Goal: Task Accomplishment & Management: Use online tool/utility

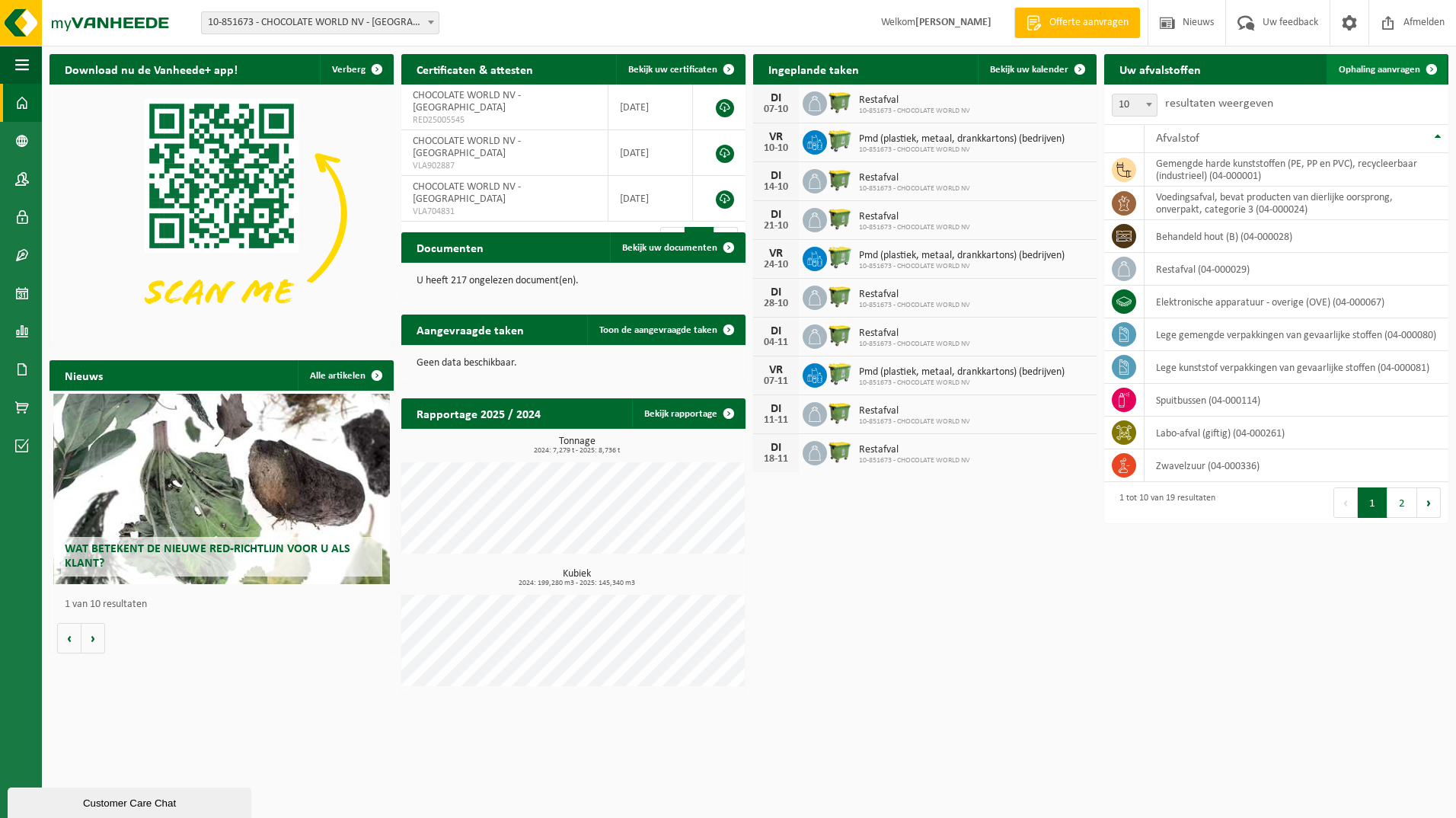
click at [1364, 65] on span "Ophaling aanvragen" at bounding box center [1380, 69] width 81 height 10
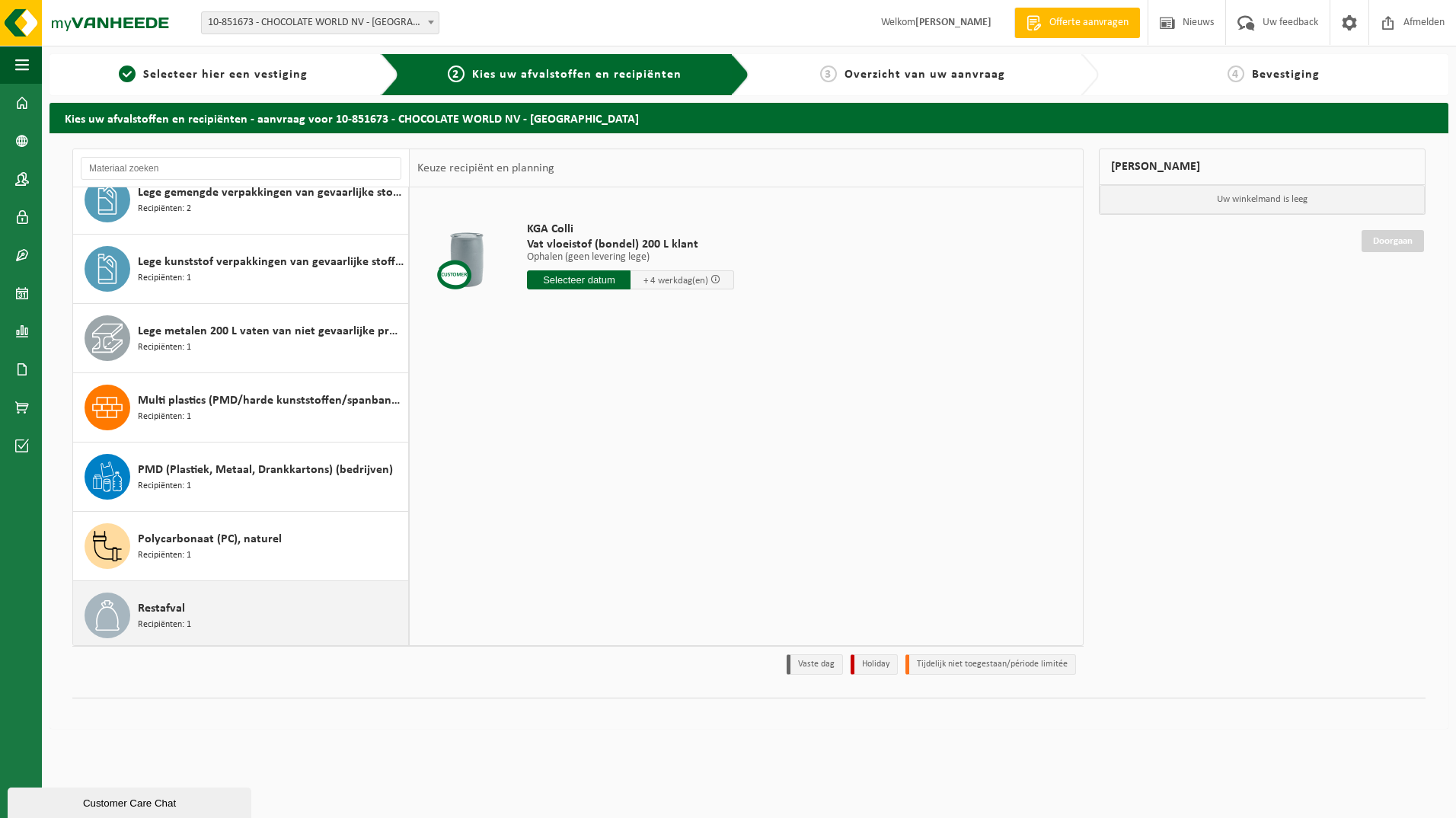
scroll to position [630, 0]
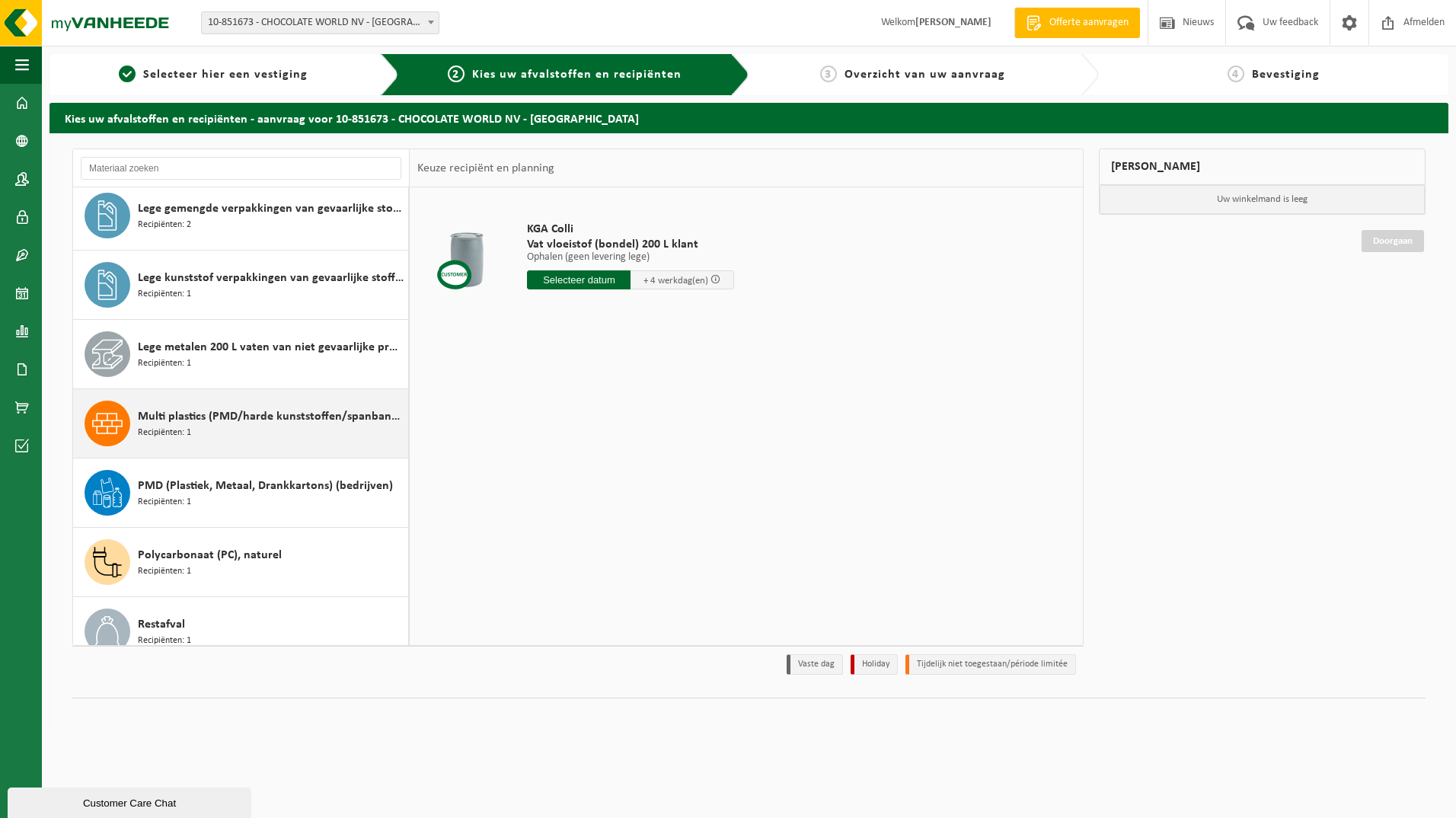
click at [217, 429] on div "Multi plastics (PMD/harde kunststoffen/spanbanden/EPS/folie naturel/folie gemen…" at bounding box center [271, 423] width 267 height 45
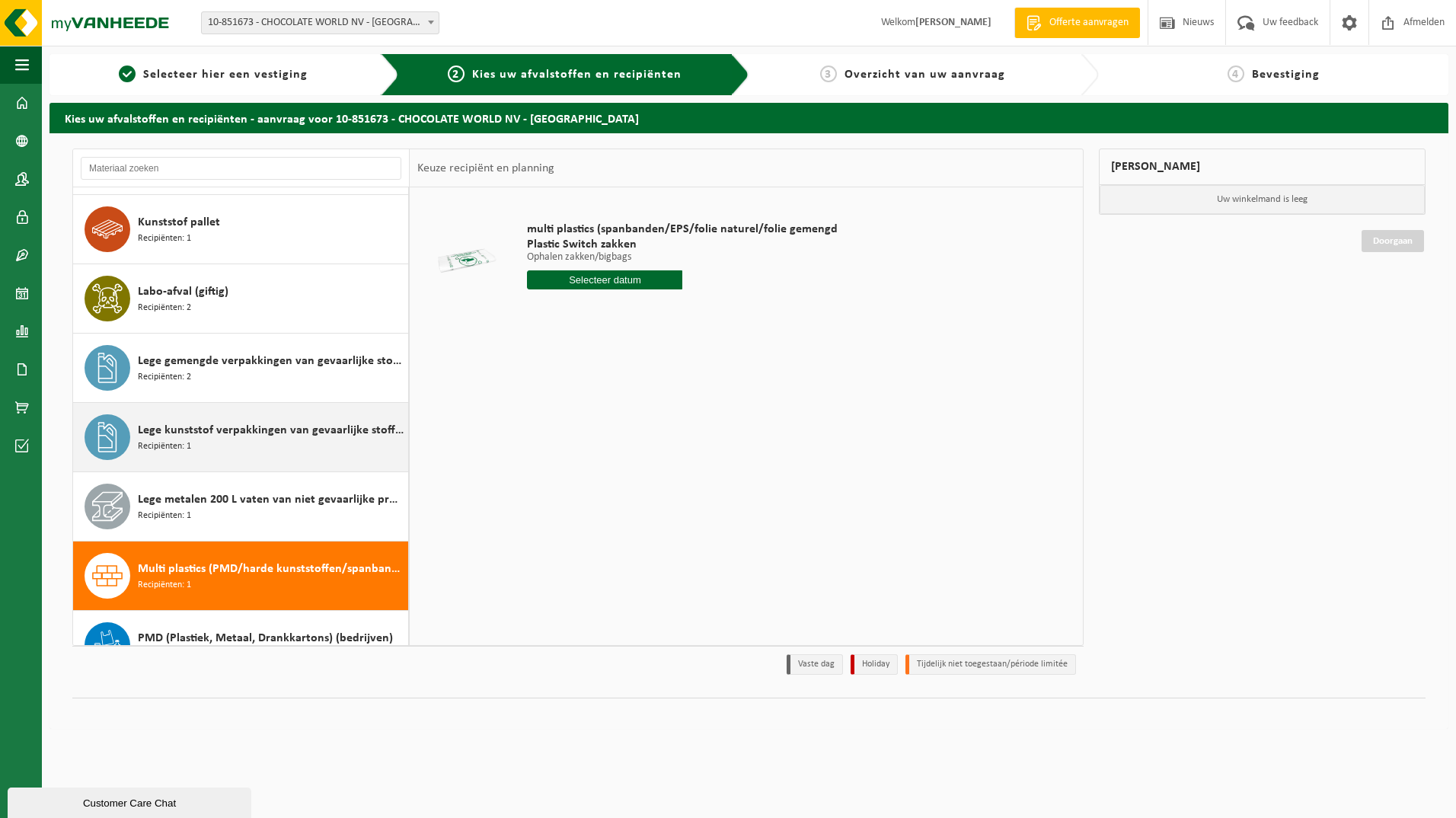
scroll to position [451, 0]
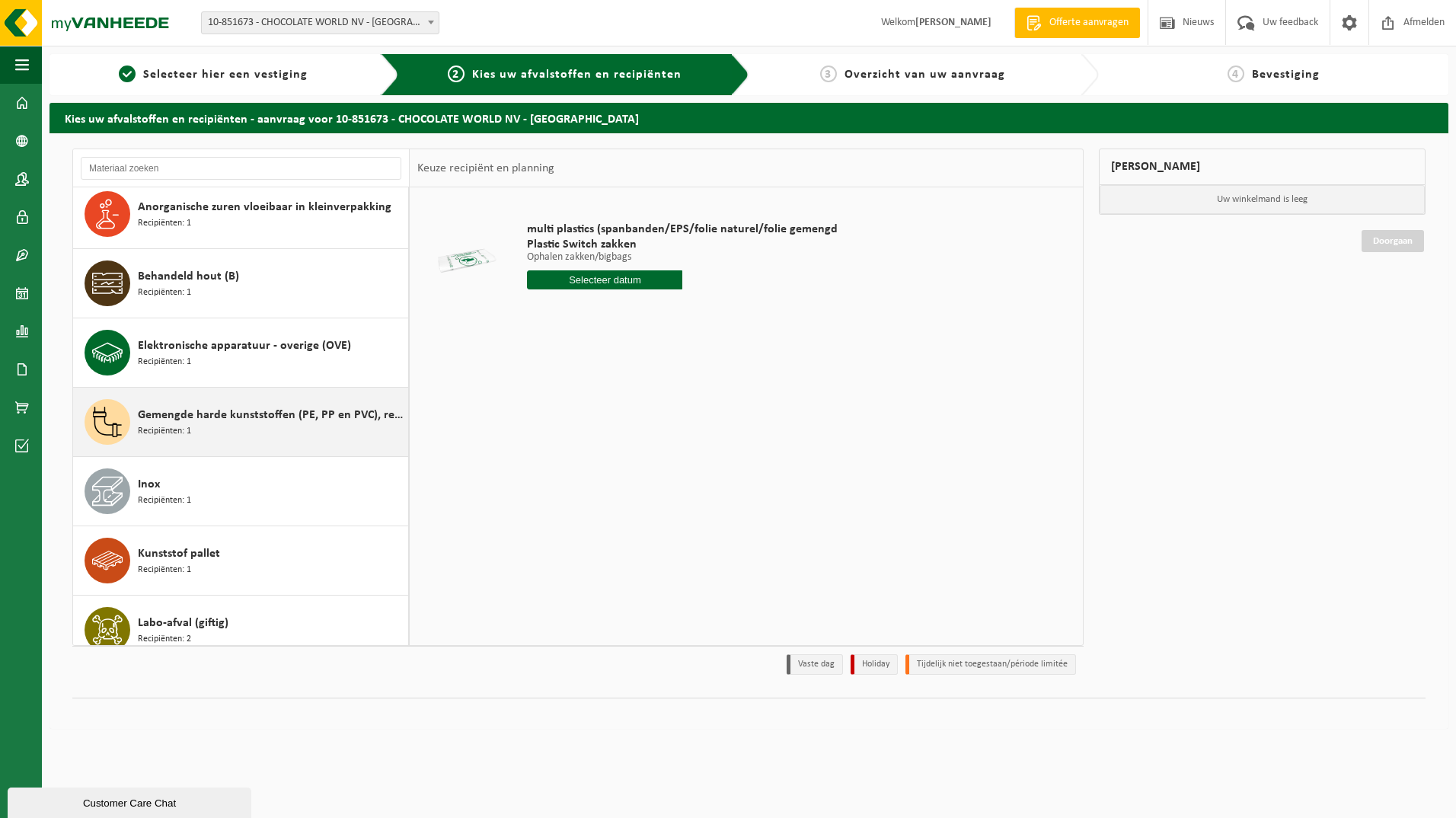
click at [217, 417] on span "Gemengde harde kunststoffen (PE, PP en PVC), recycleerbaar (industrieel)" at bounding box center [271, 415] width 267 height 18
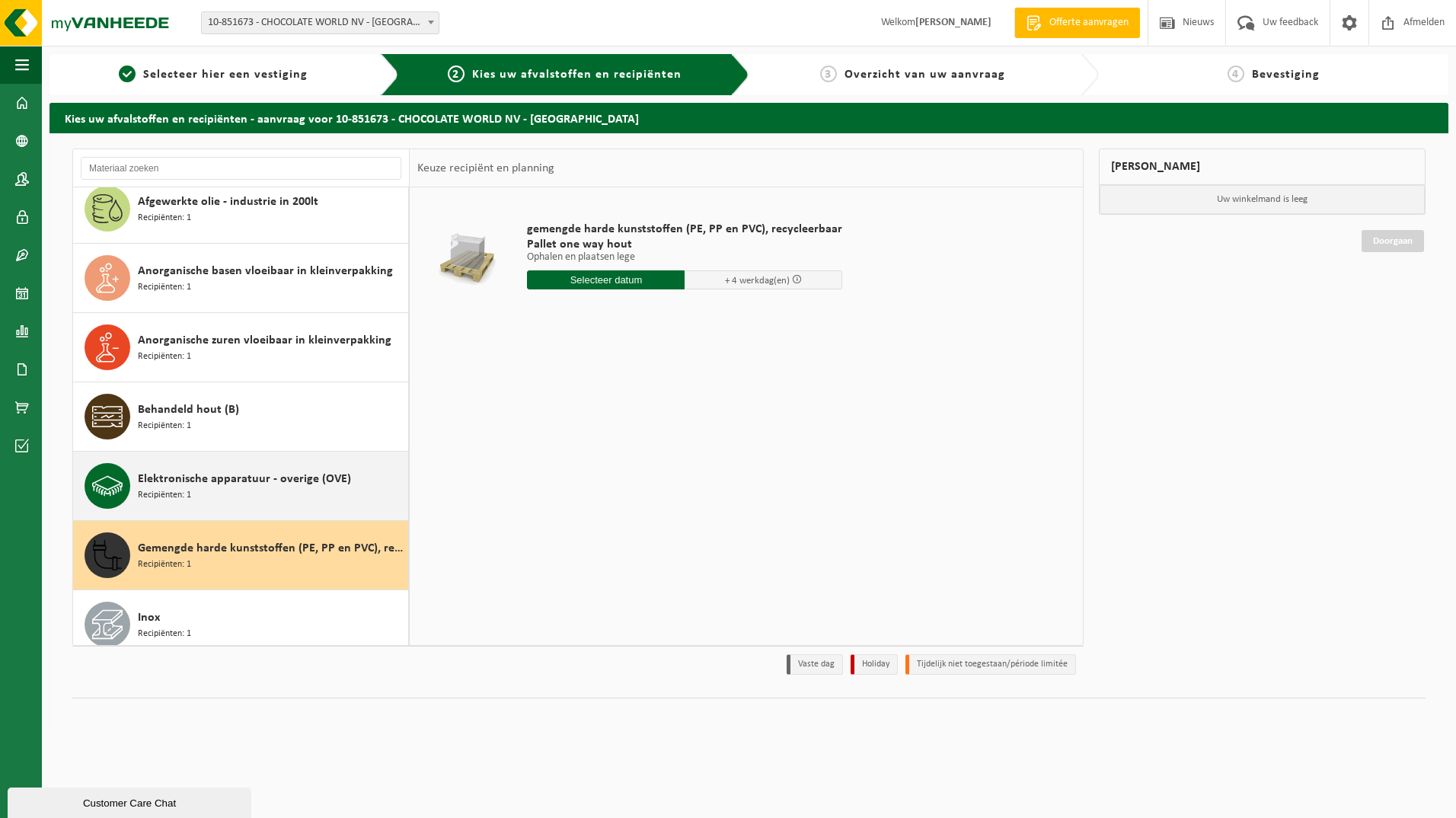
scroll to position [0, 0]
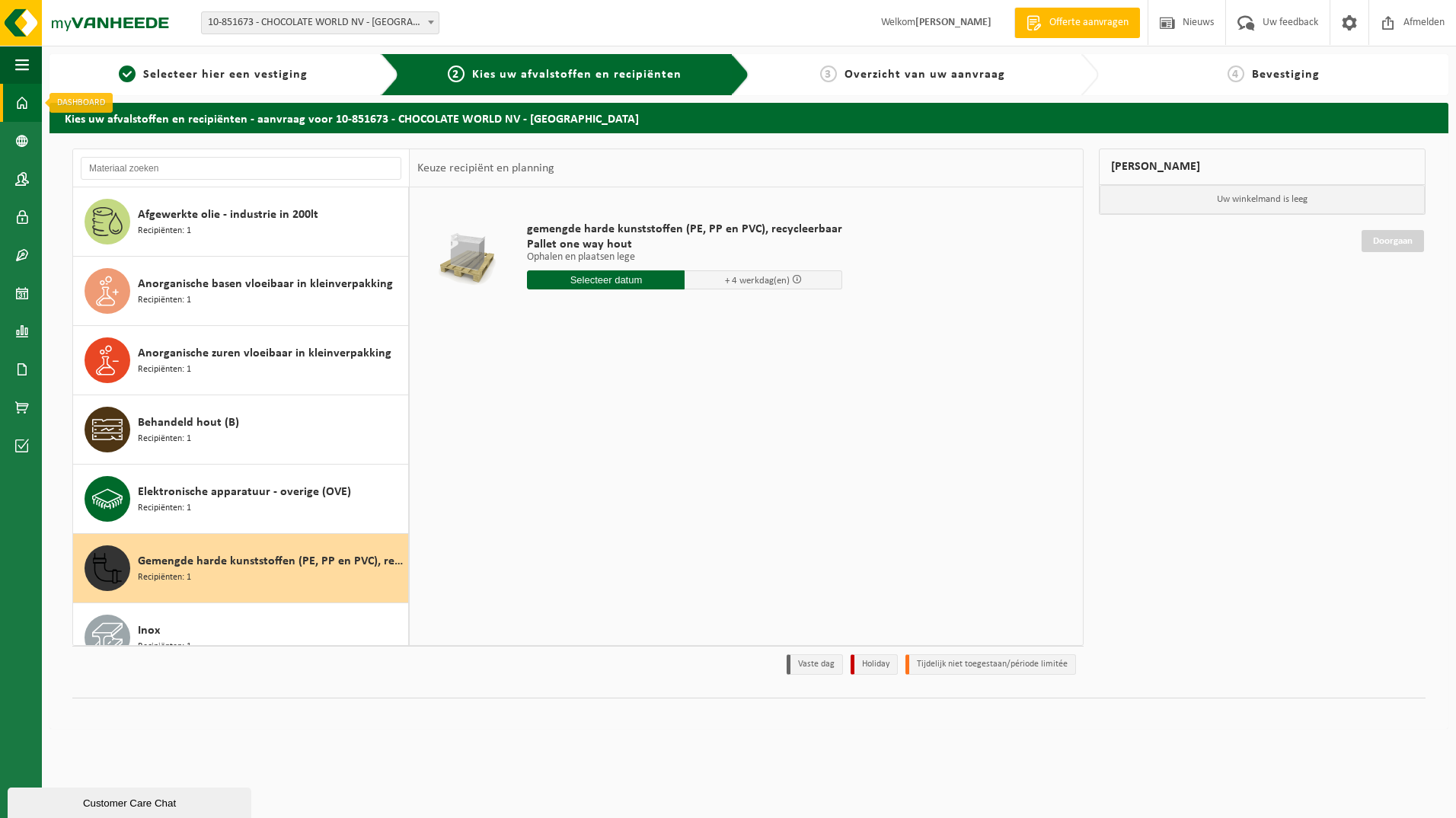
click at [26, 112] on span at bounding box center [22, 103] width 14 height 38
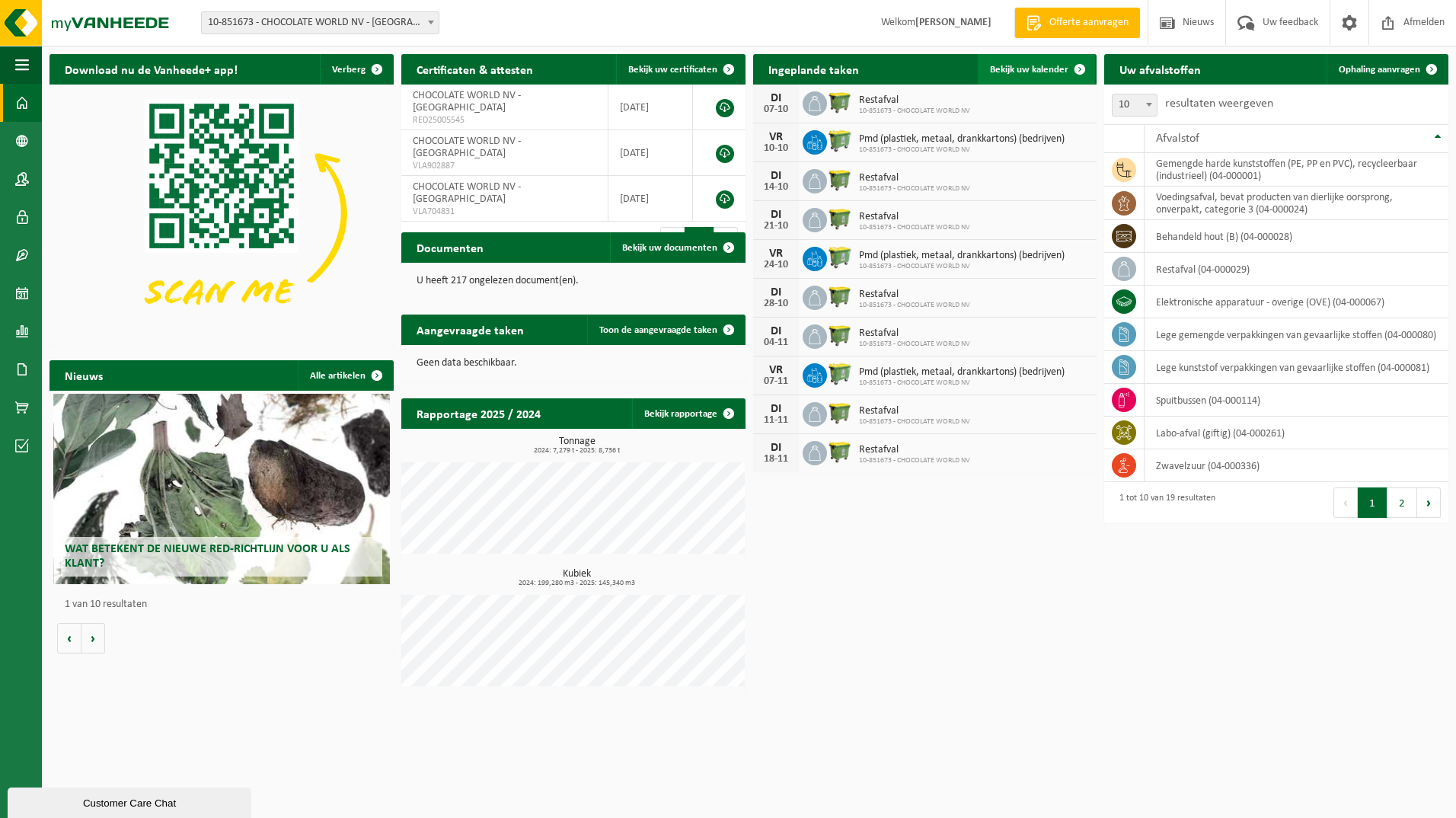
click at [1027, 68] on span "Bekijk uw kalender" at bounding box center [1029, 69] width 78 height 10
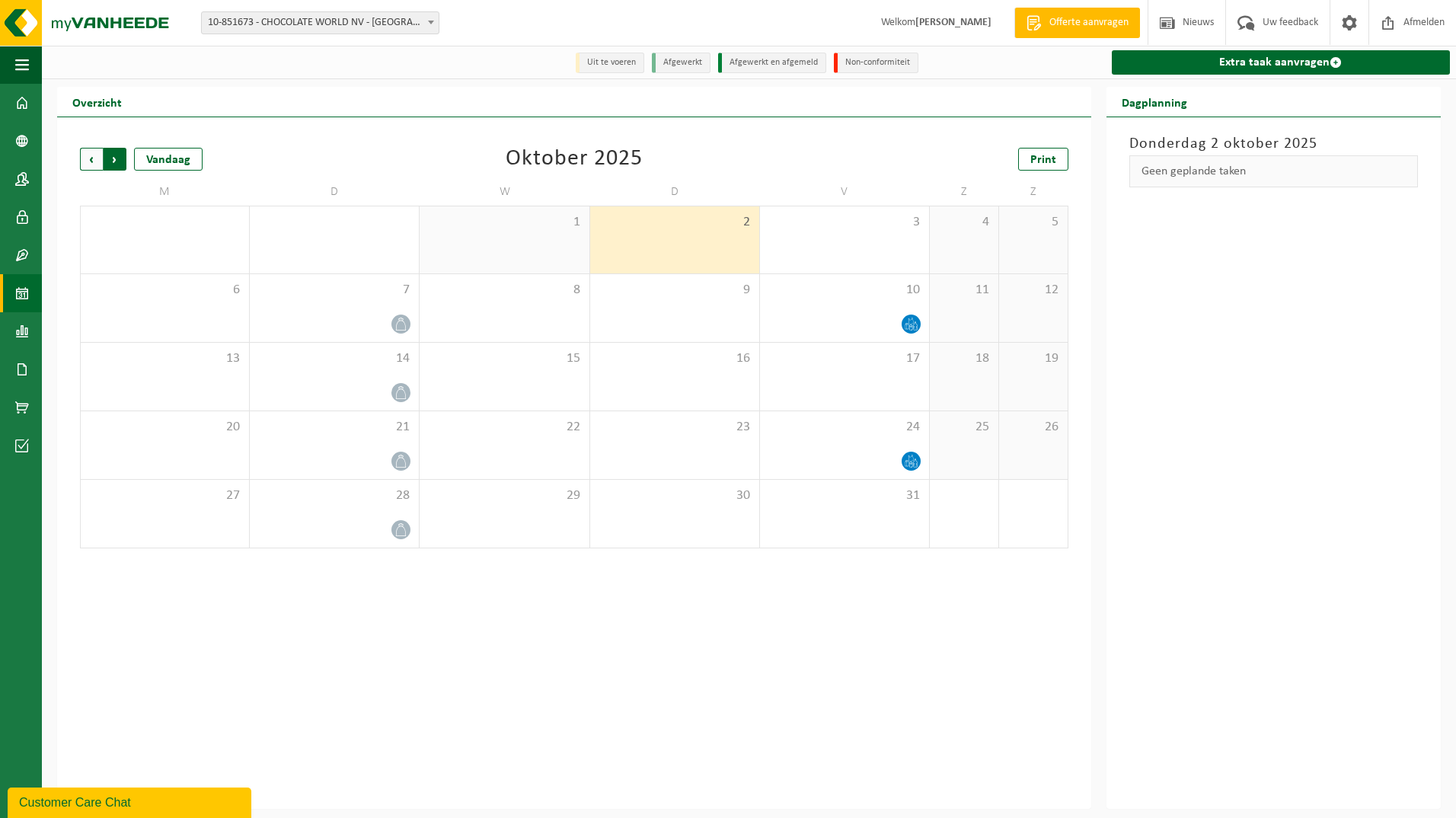
click at [96, 158] on span "Vorige" at bounding box center [91, 159] width 23 height 23
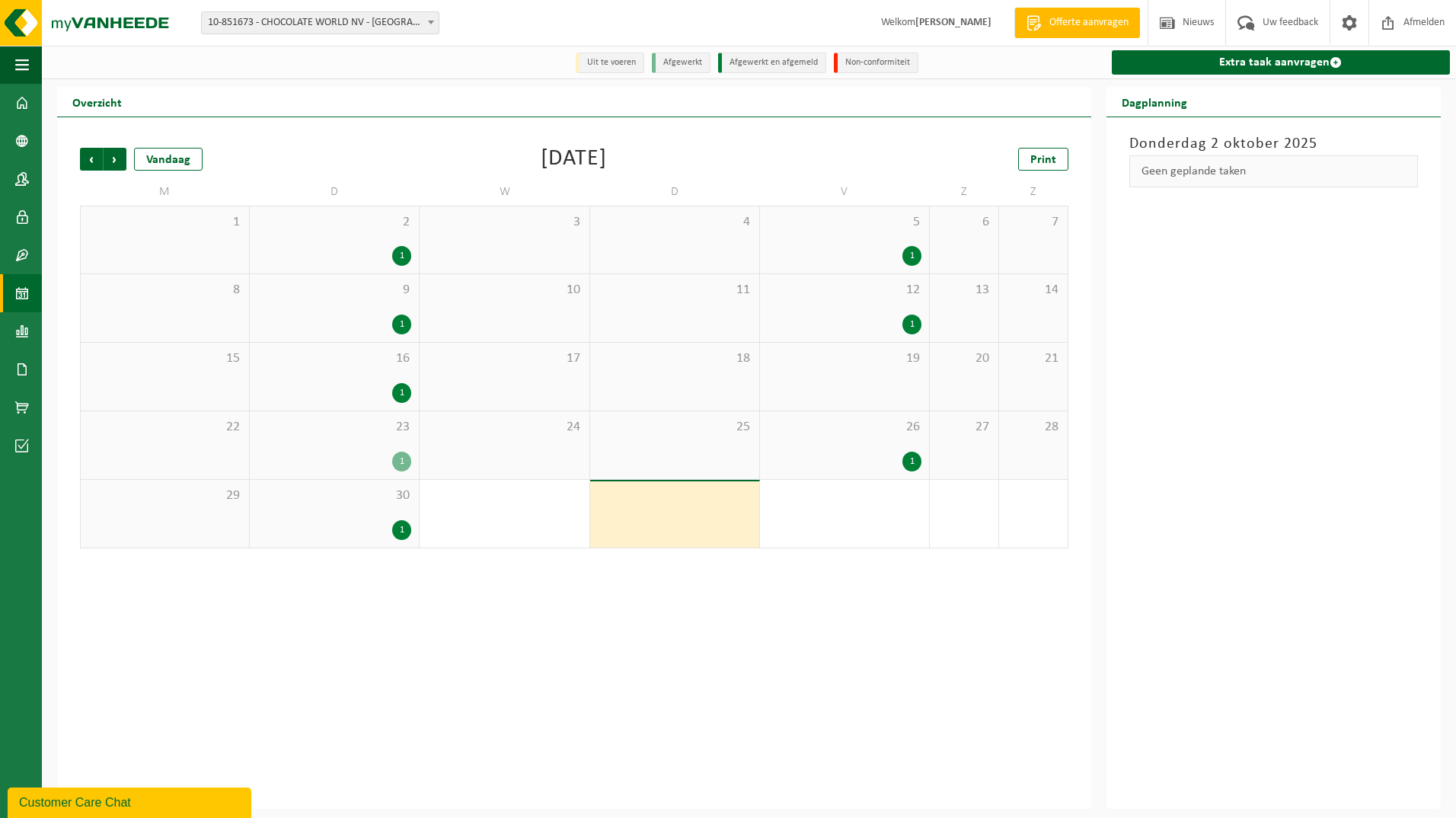
click at [337, 412] on div "23 1" at bounding box center [335, 444] width 169 height 68
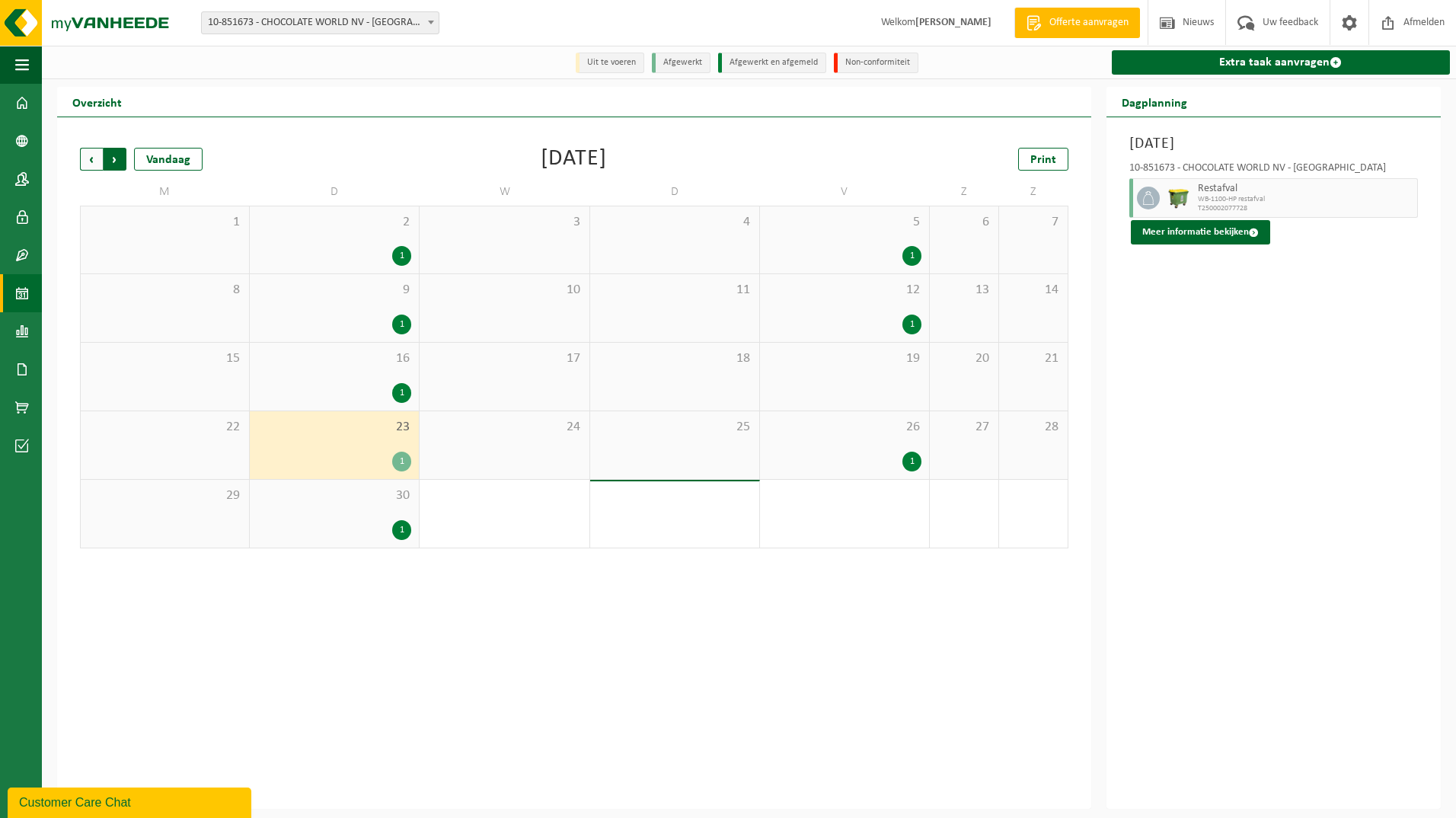
click at [90, 157] on span "Vorige" at bounding box center [91, 159] width 23 height 23
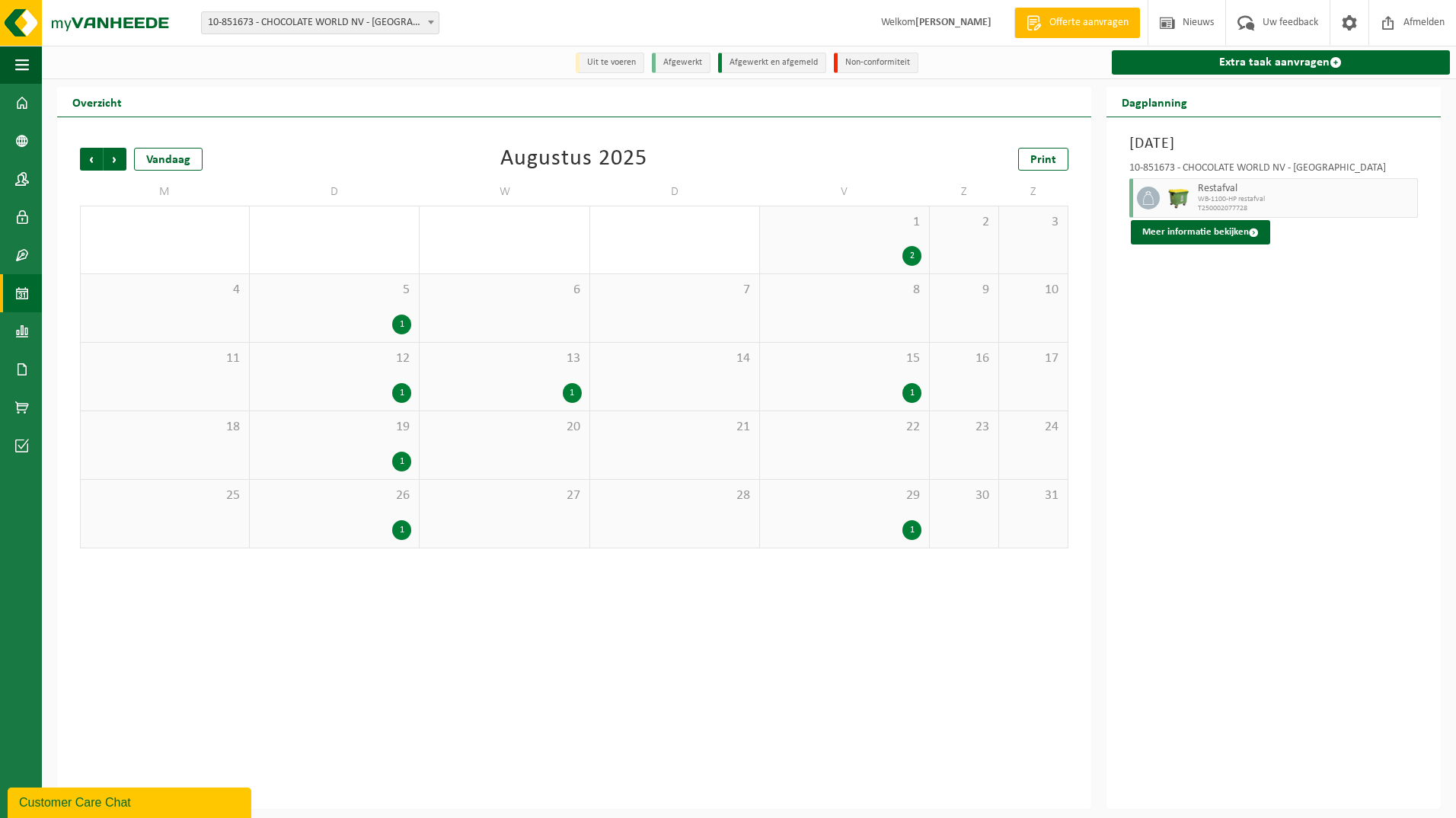
click at [566, 377] on div "13 1" at bounding box center [504, 376] width 169 height 68
click at [1180, 192] on img at bounding box center [1178, 198] width 23 height 23
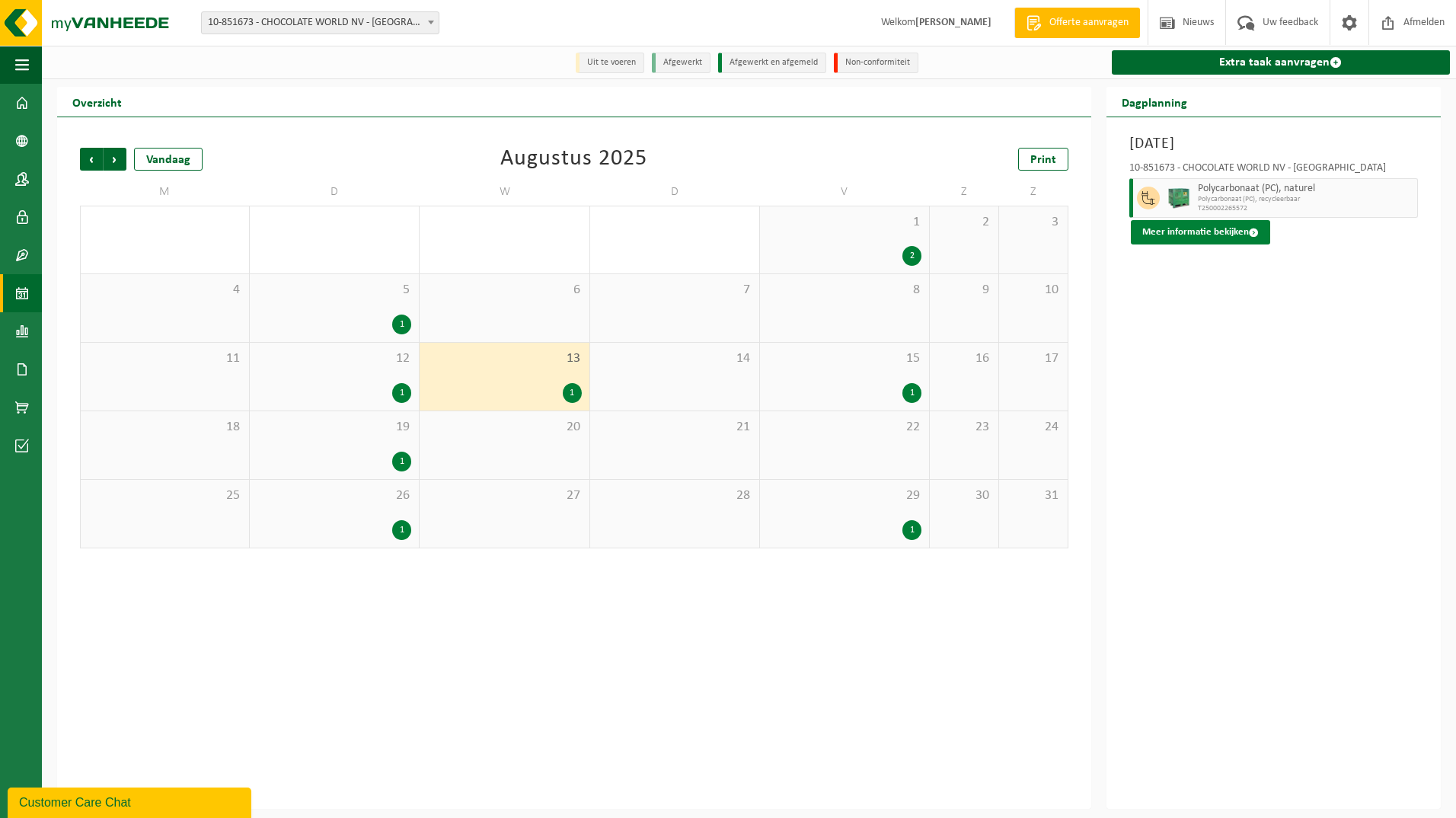
click at [1199, 228] on button "Meer informatie bekijken" at bounding box center [1200, 232] width 139 height 25
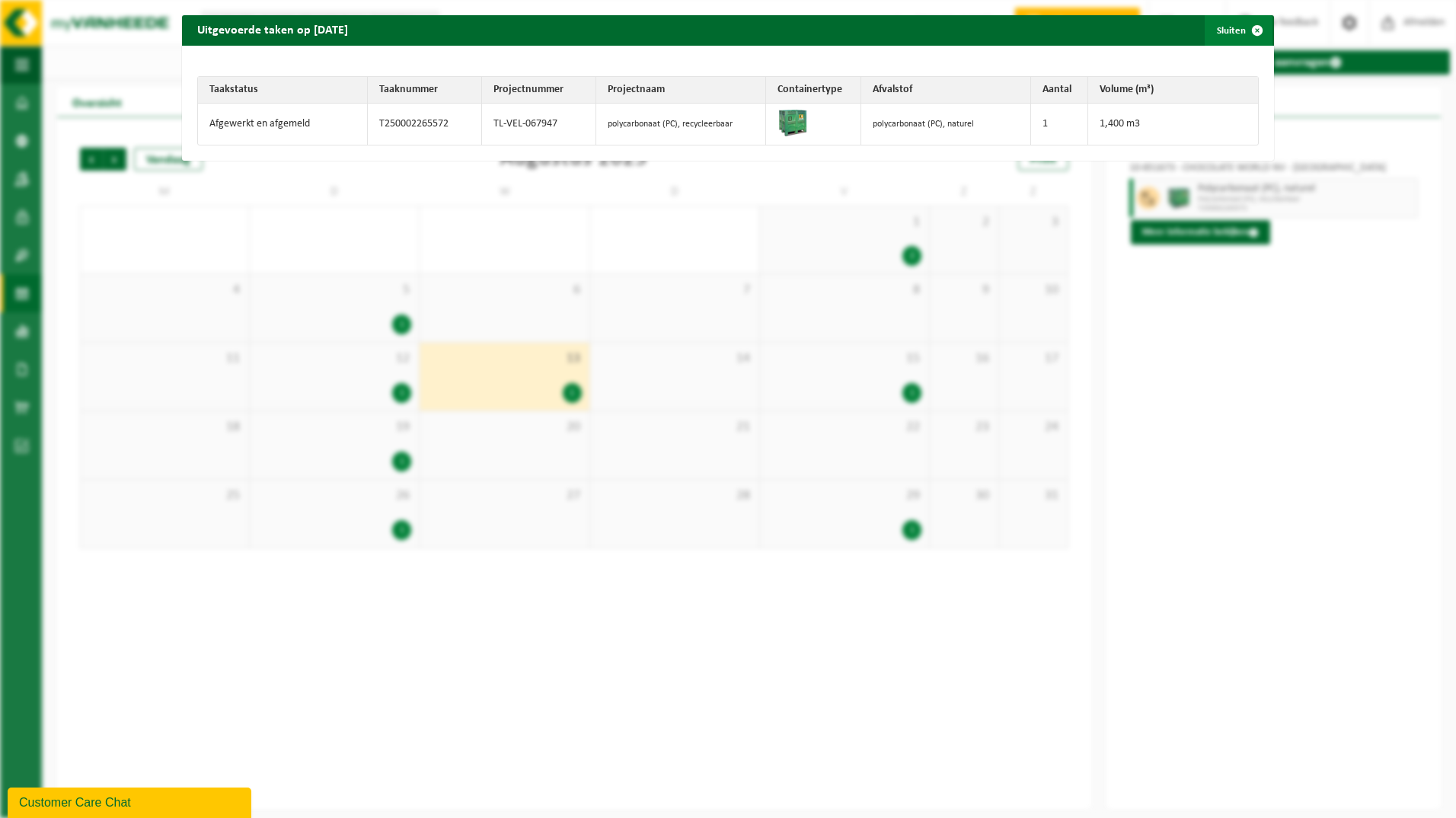
click at [1247, 33] on span "button" at bounding box center [1257, 30] width 30 height 30
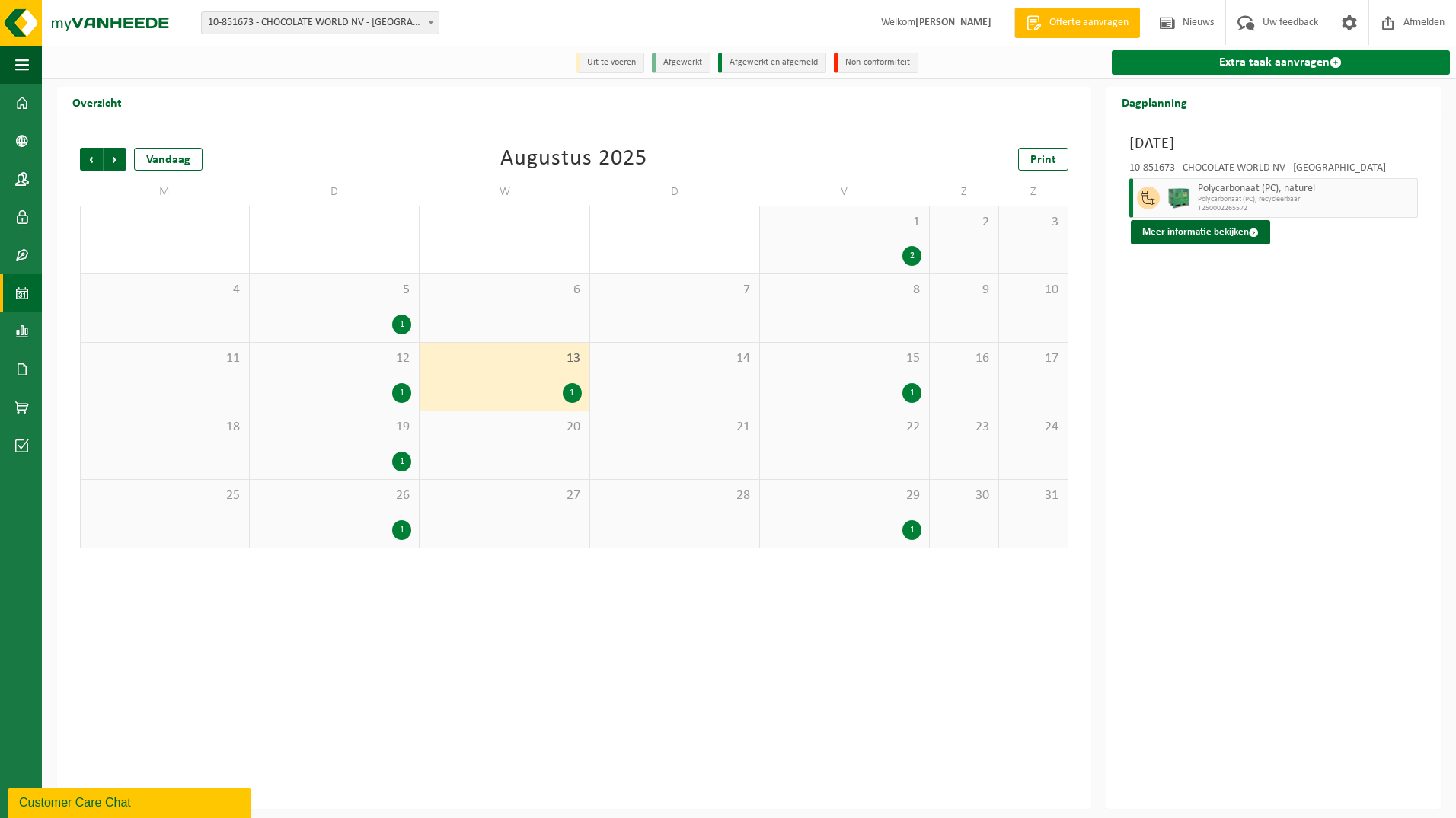
click at [1258, 65] on link "Extra taak aanvragen" at bounding box center [1281, 62] width 338 height 25
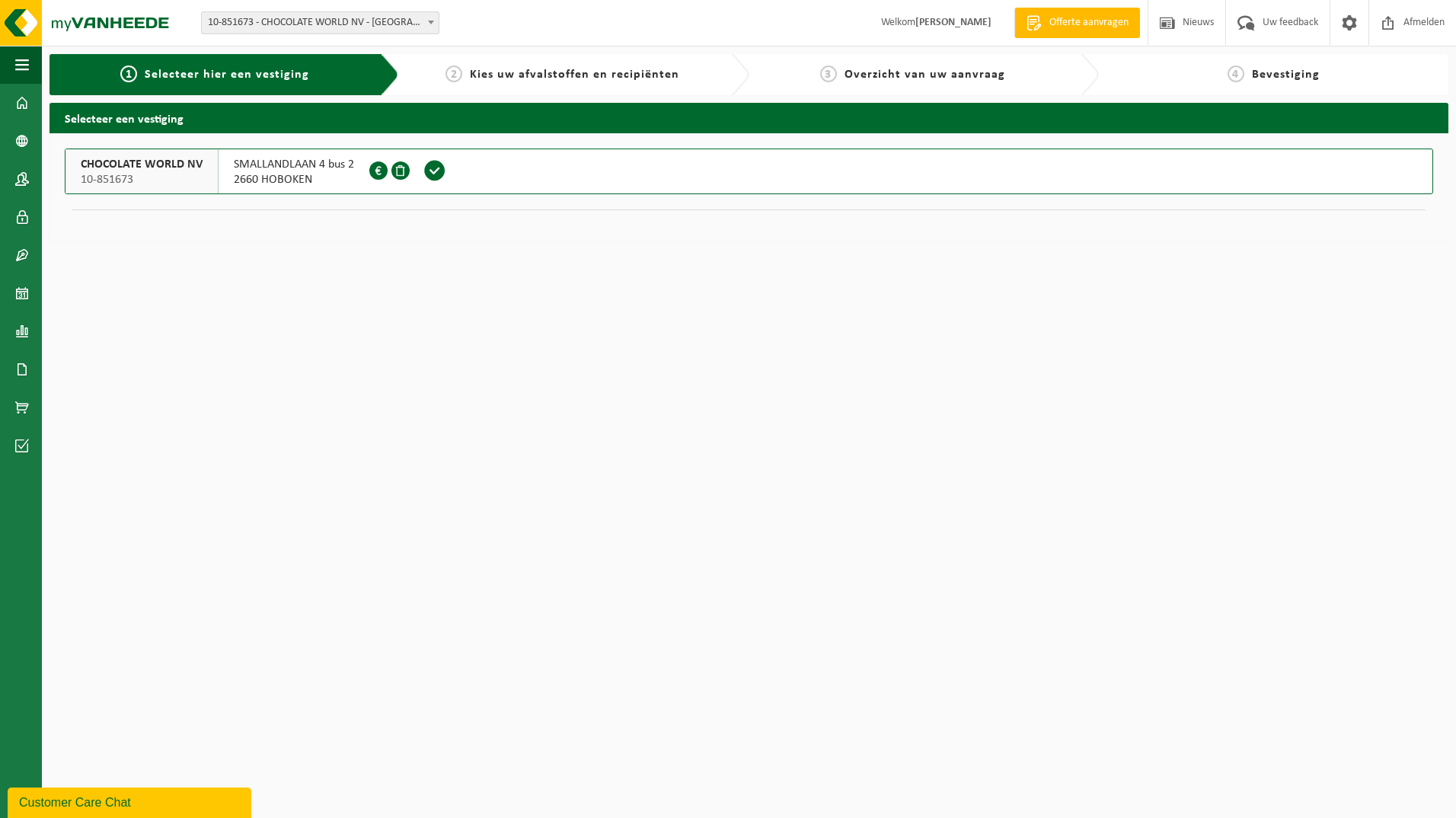
click at [437, 167] on span at bounding box center [435, 170] width 23 height 23
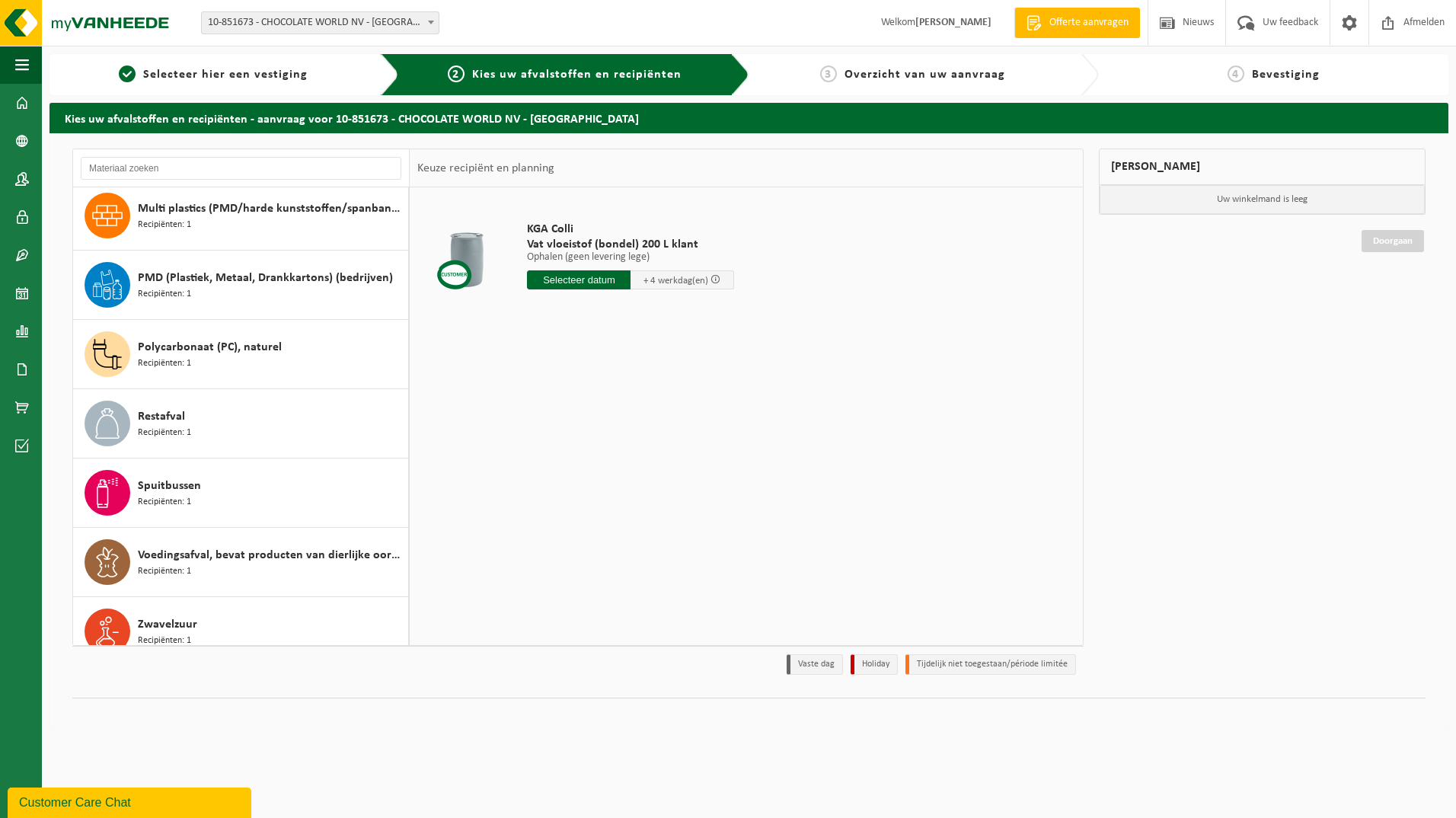
scroll to position [858, 0]
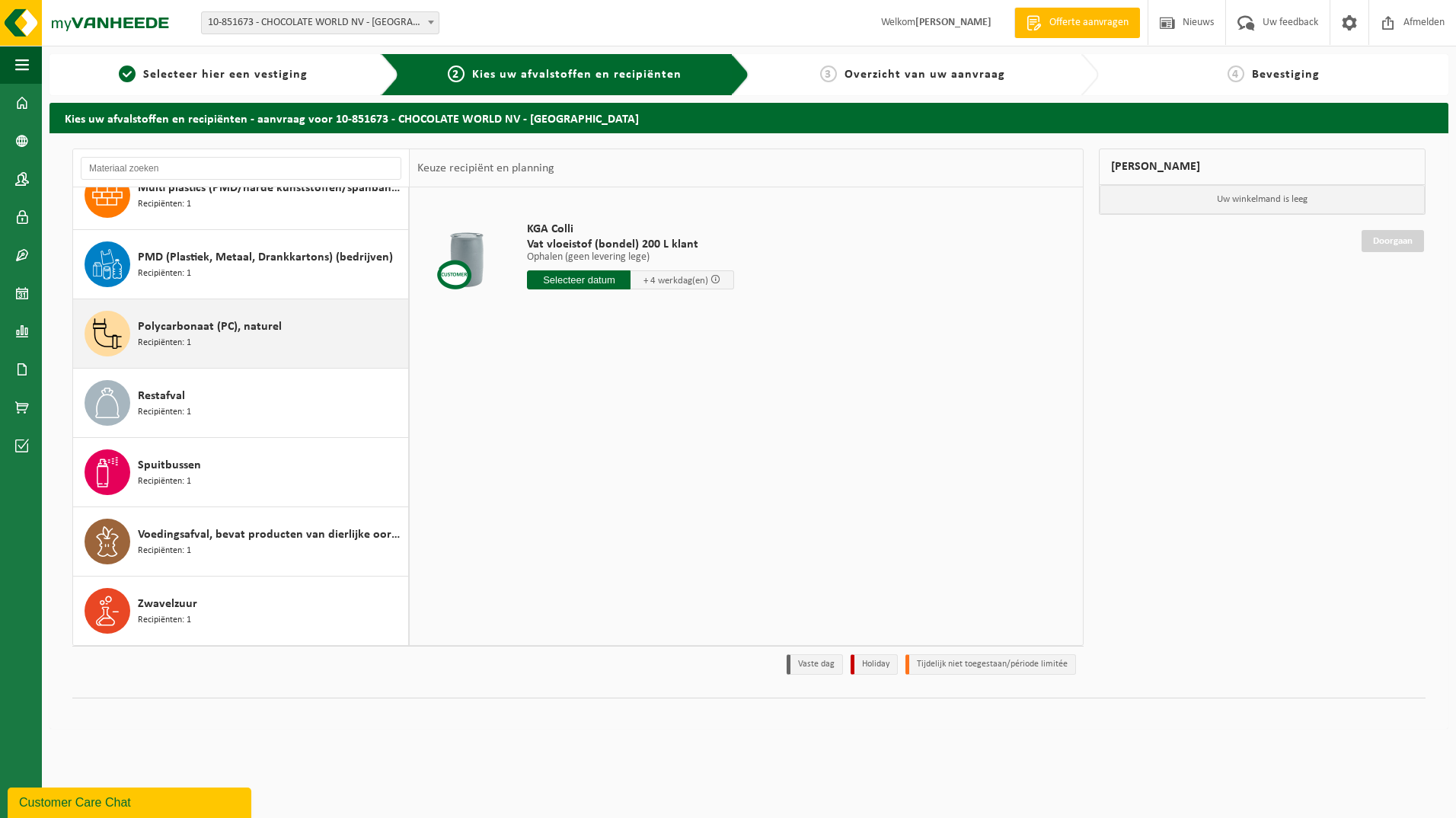
click at [197, 319] on span "Polycarbonaat (PC), naturel" at bounding box center [209, 327] width 144 height 18
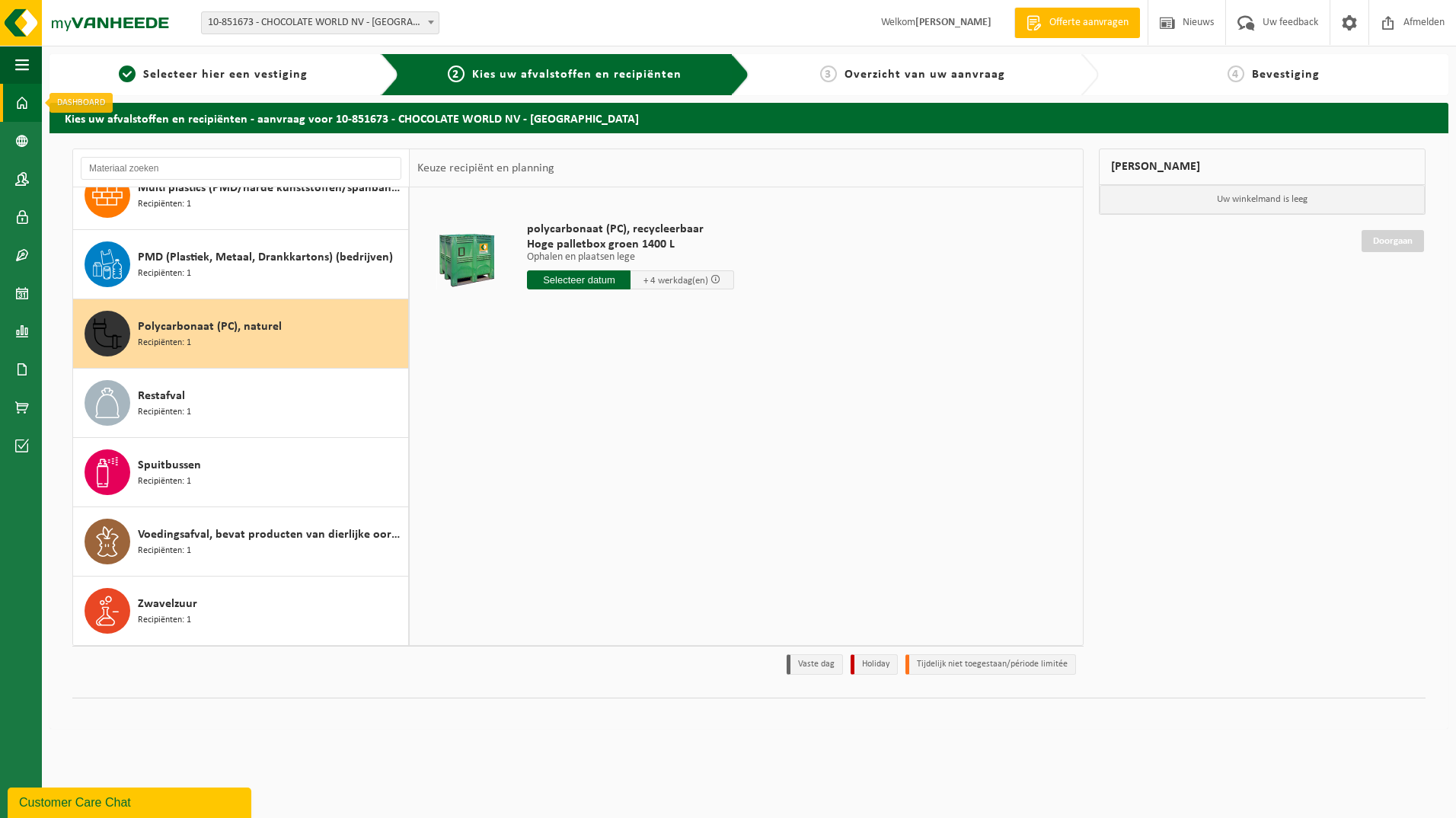
click at [22, 102] on span at bounding box center [22, 103] width 14 height 38
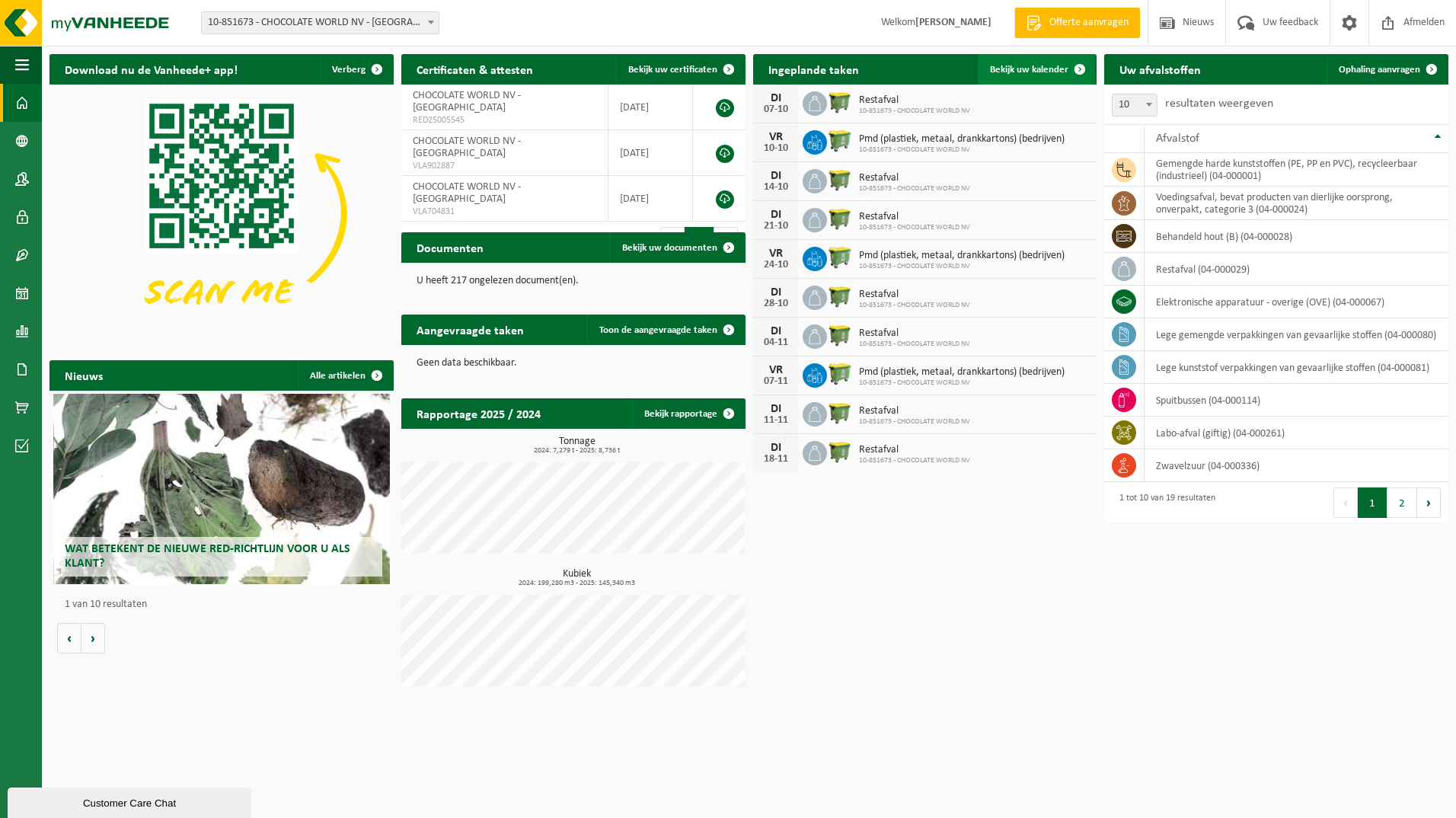
click at [1047, 75] on span "Bekijk uw kalender" at bounding box center [1029, 69] width 78 height 10
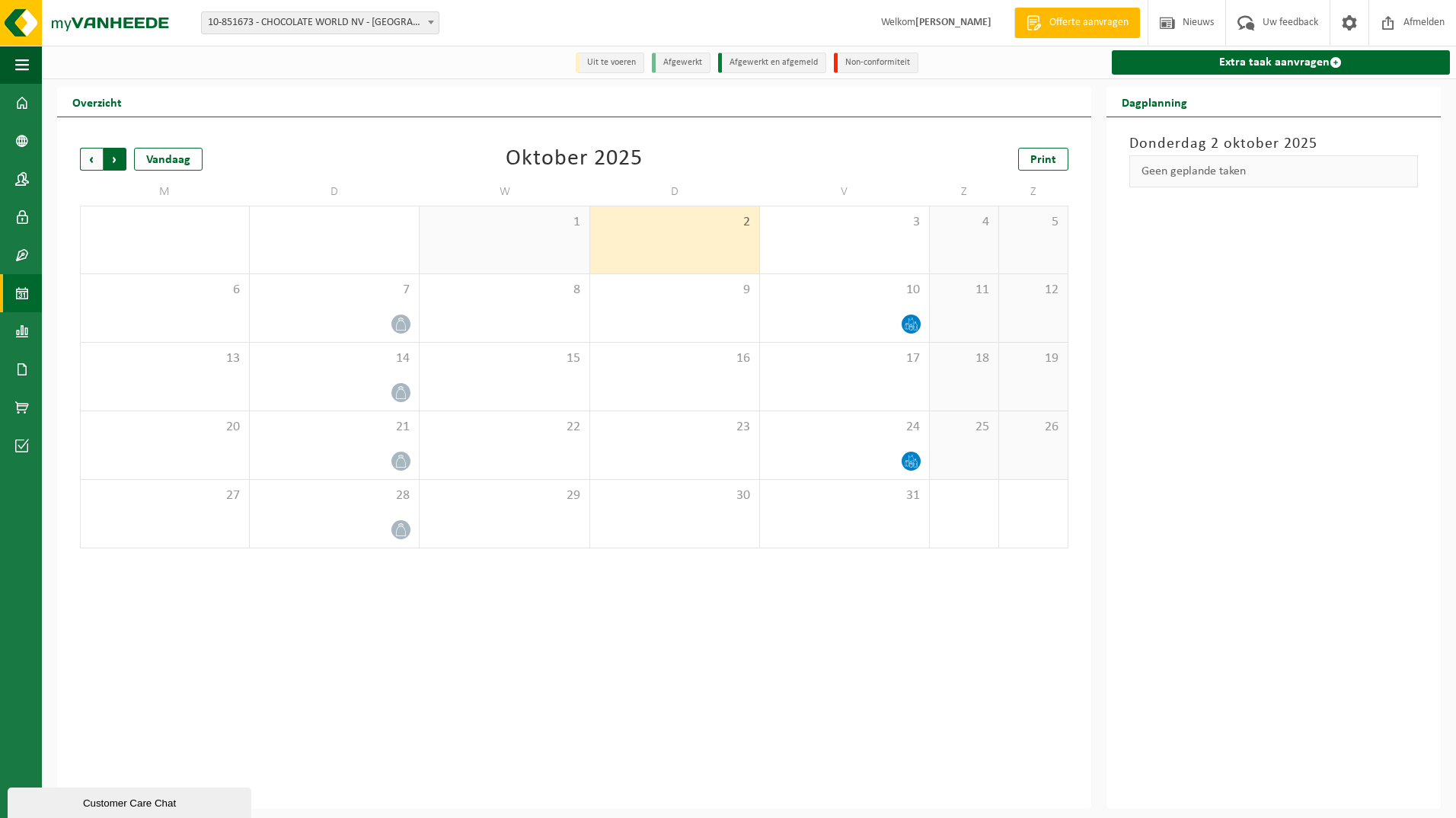
click at [95, 162] on span "Vorige" at bounding box center [91, 159] width 23 height 23
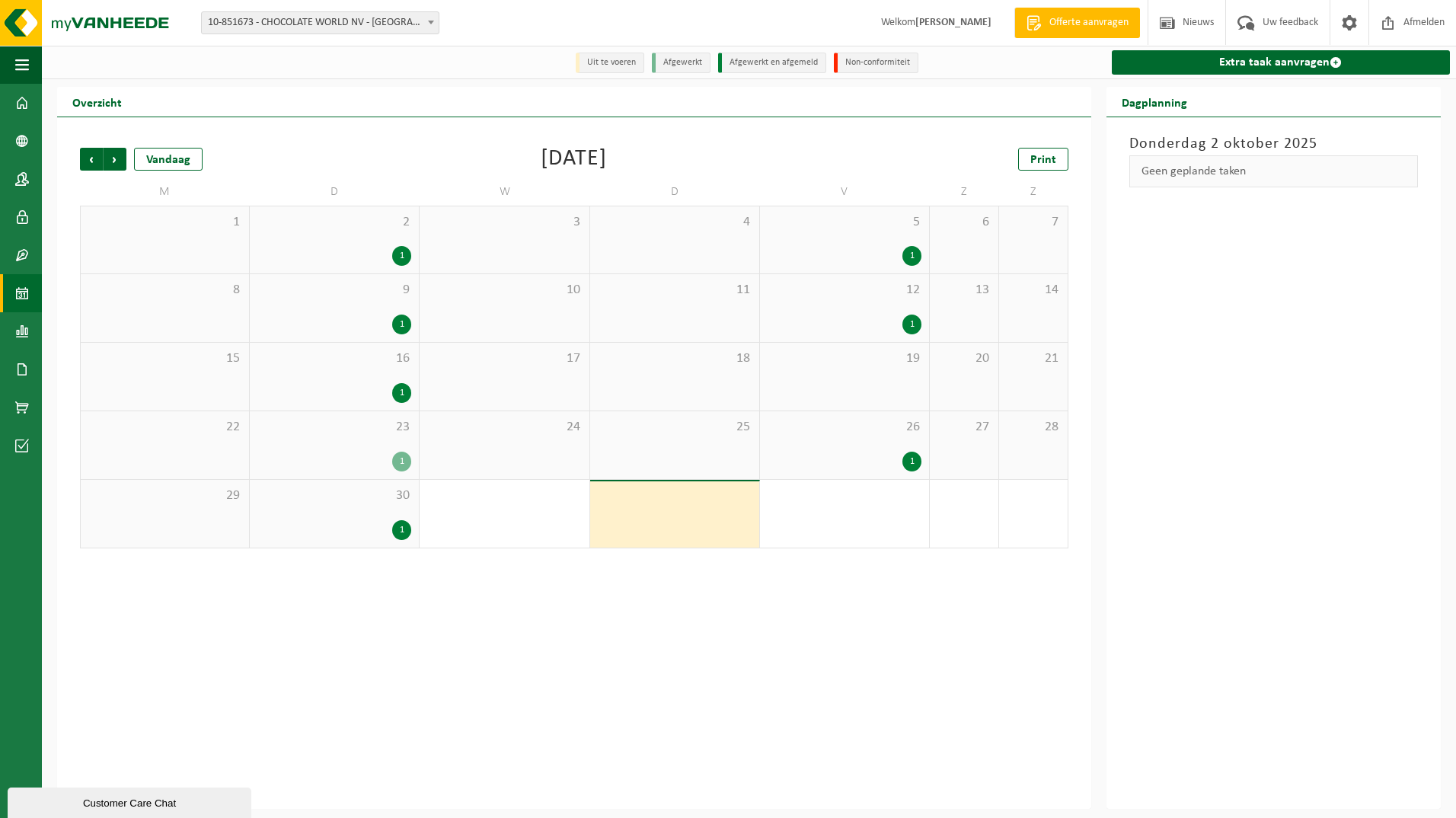
click at [95, 162] on span "Vorige" at bounding box center [91, 159] width 23 height 23
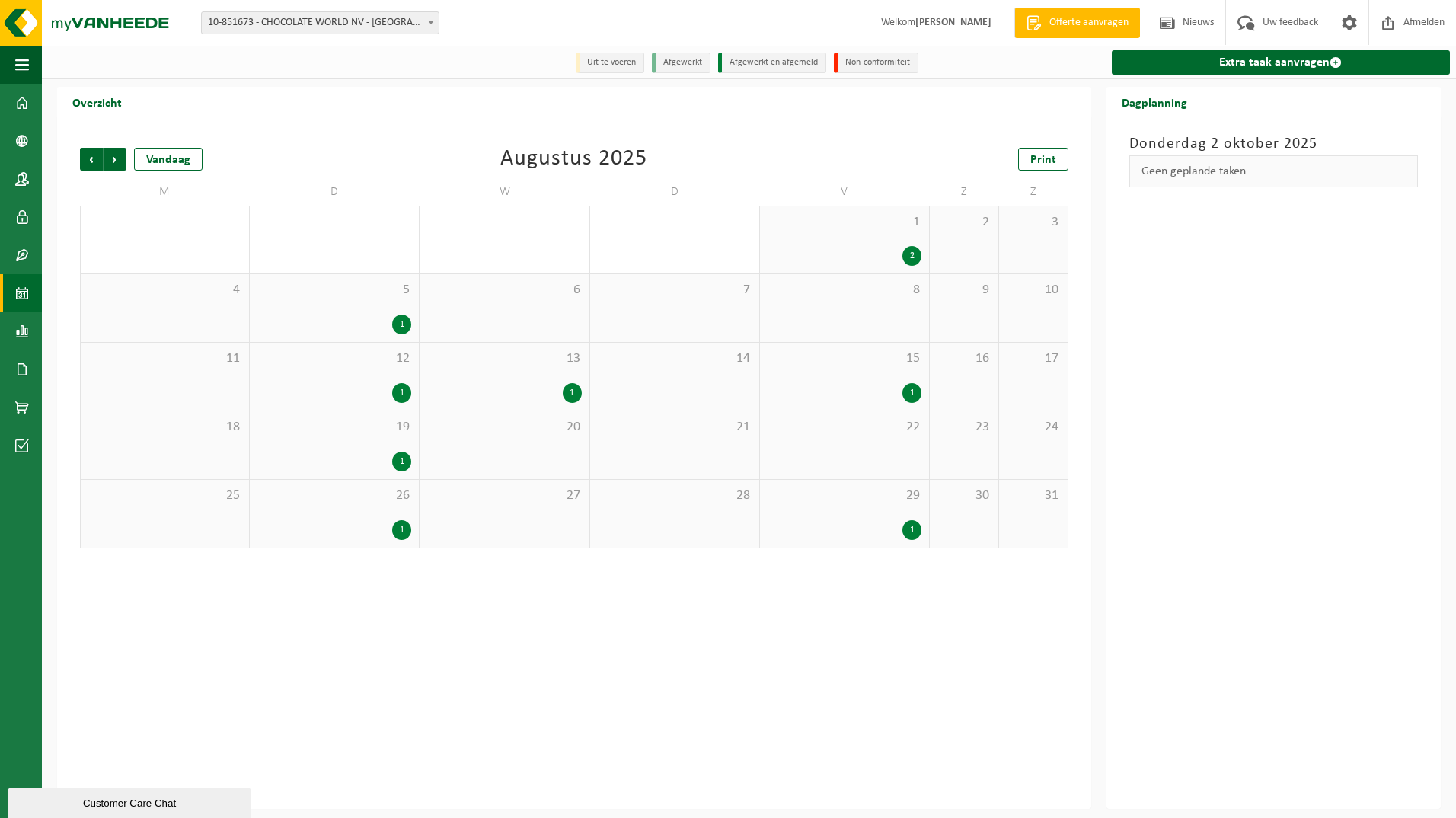
click at [566, 387] on div "1" at bounding box center [572, 393] width 19 height 20
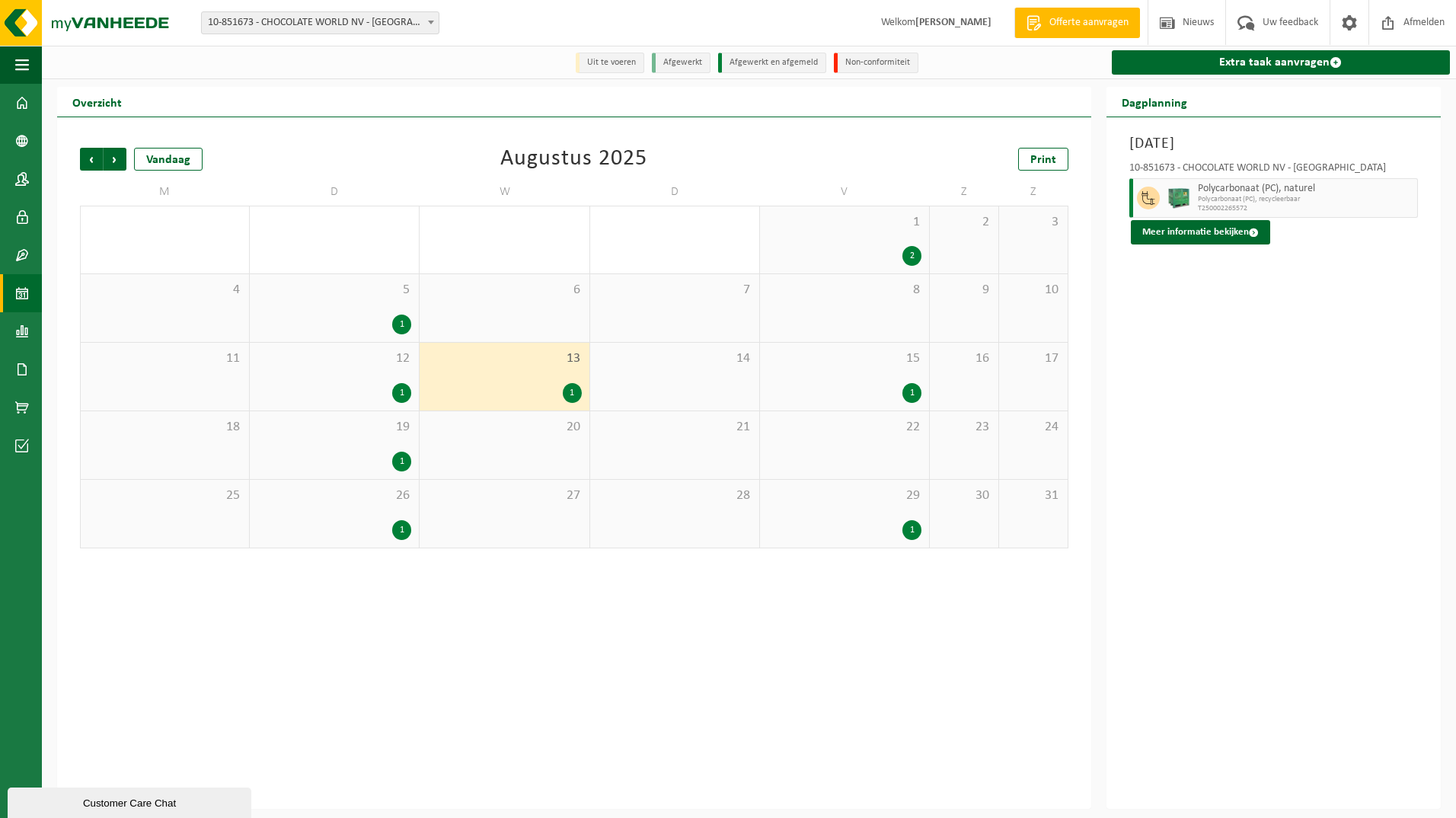
click at [1243, 210] on span "T250002265572" at bounding box center [1305, 208] width 216 height 9
click at [1188, 236] on button "Meer informatie bekijken" at bounding box center [1200, 232] width 139 height 25
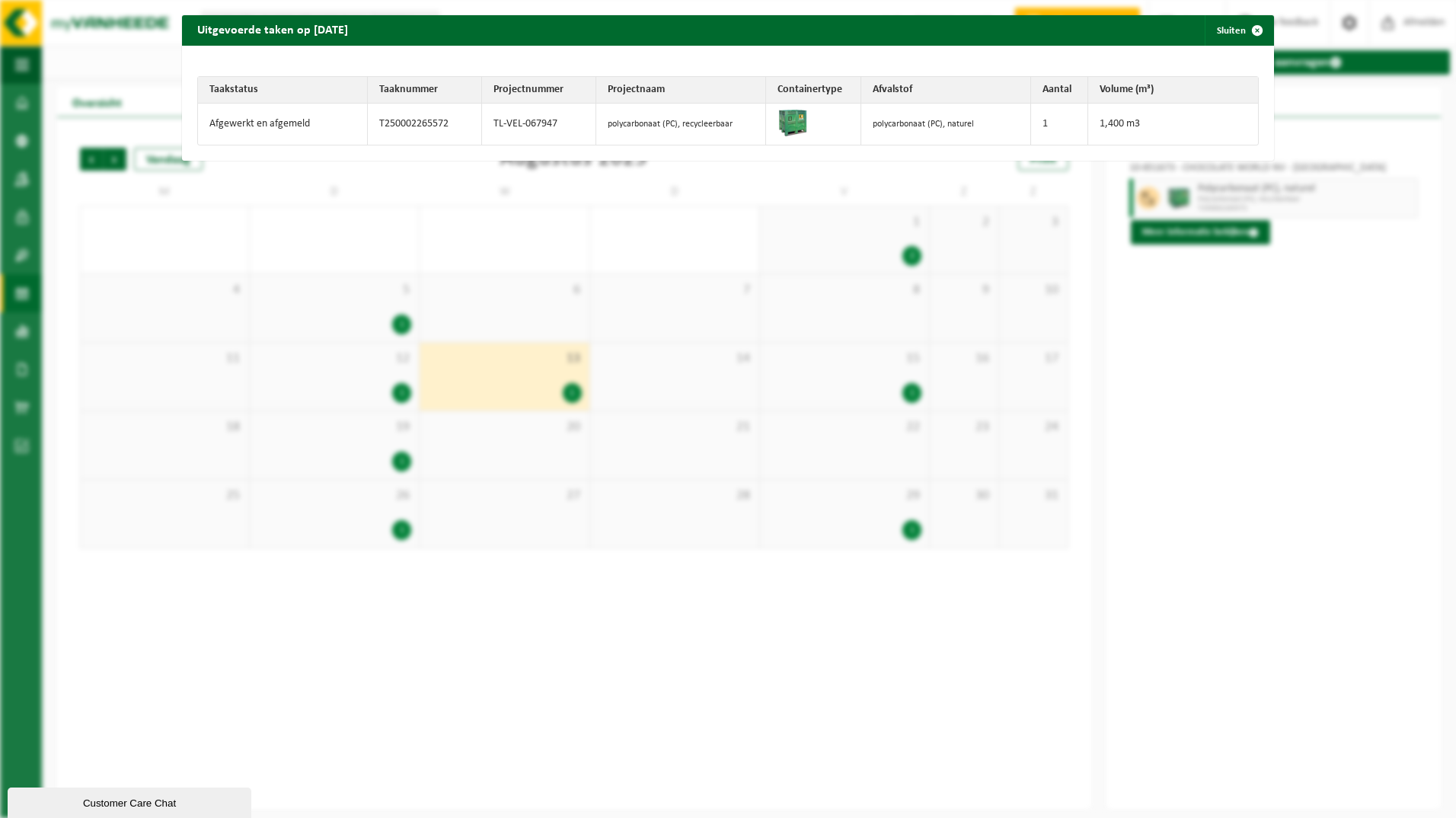
click at [898, 124] on td "polycarbonaat (PC), naturel" at bounding box center [945, 124] width 170 height 41
click at [1251, 27] on span "button" at bounding box center [1257, 30] width 30 height 30
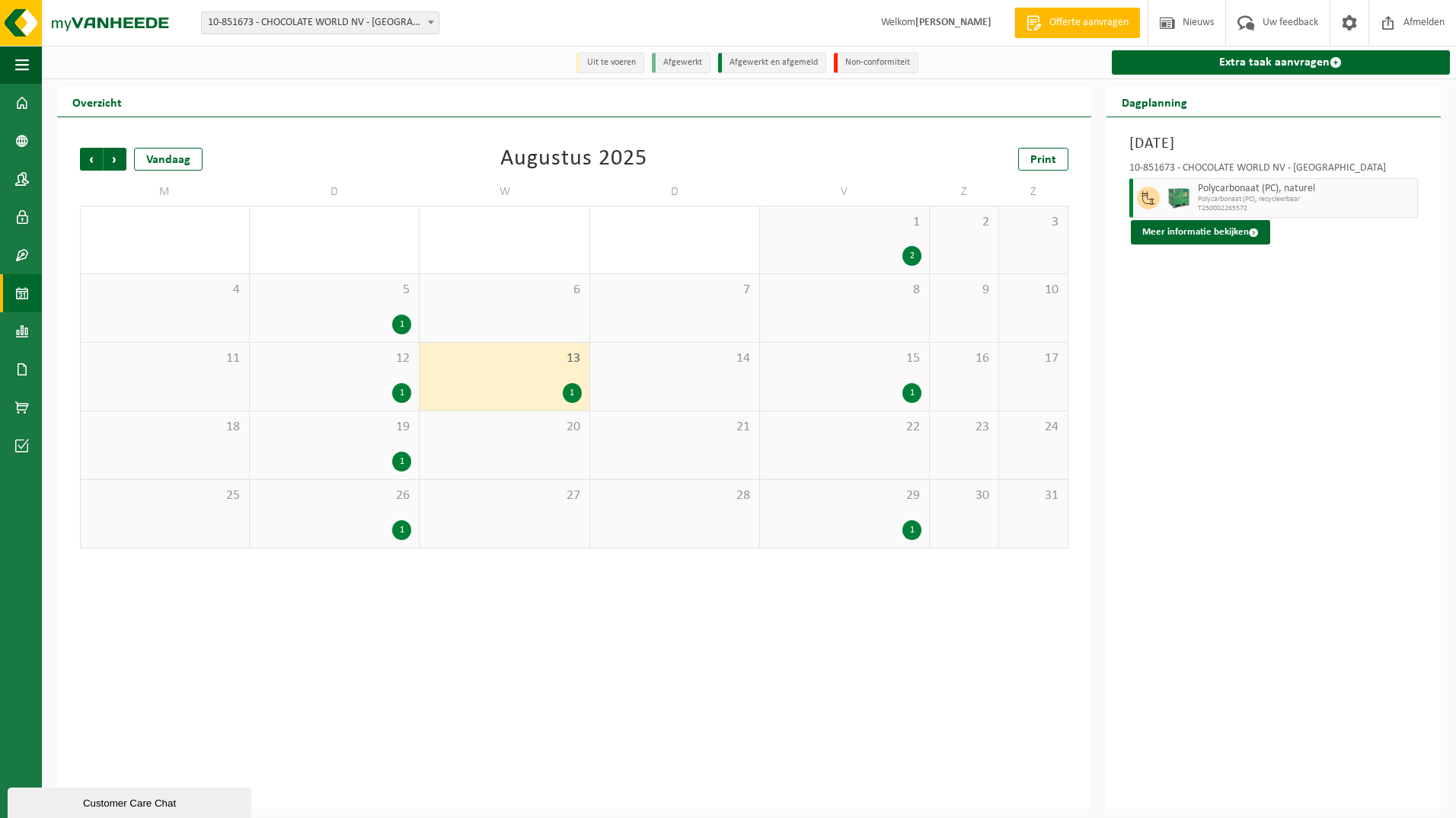
click at [1192, 201] on div at bounding box center [1179, 198] width 30 height 40
click at [1258, 63] on link "Extra taak aanvragen" at bounding box center [1281, 62] width 338 height 25
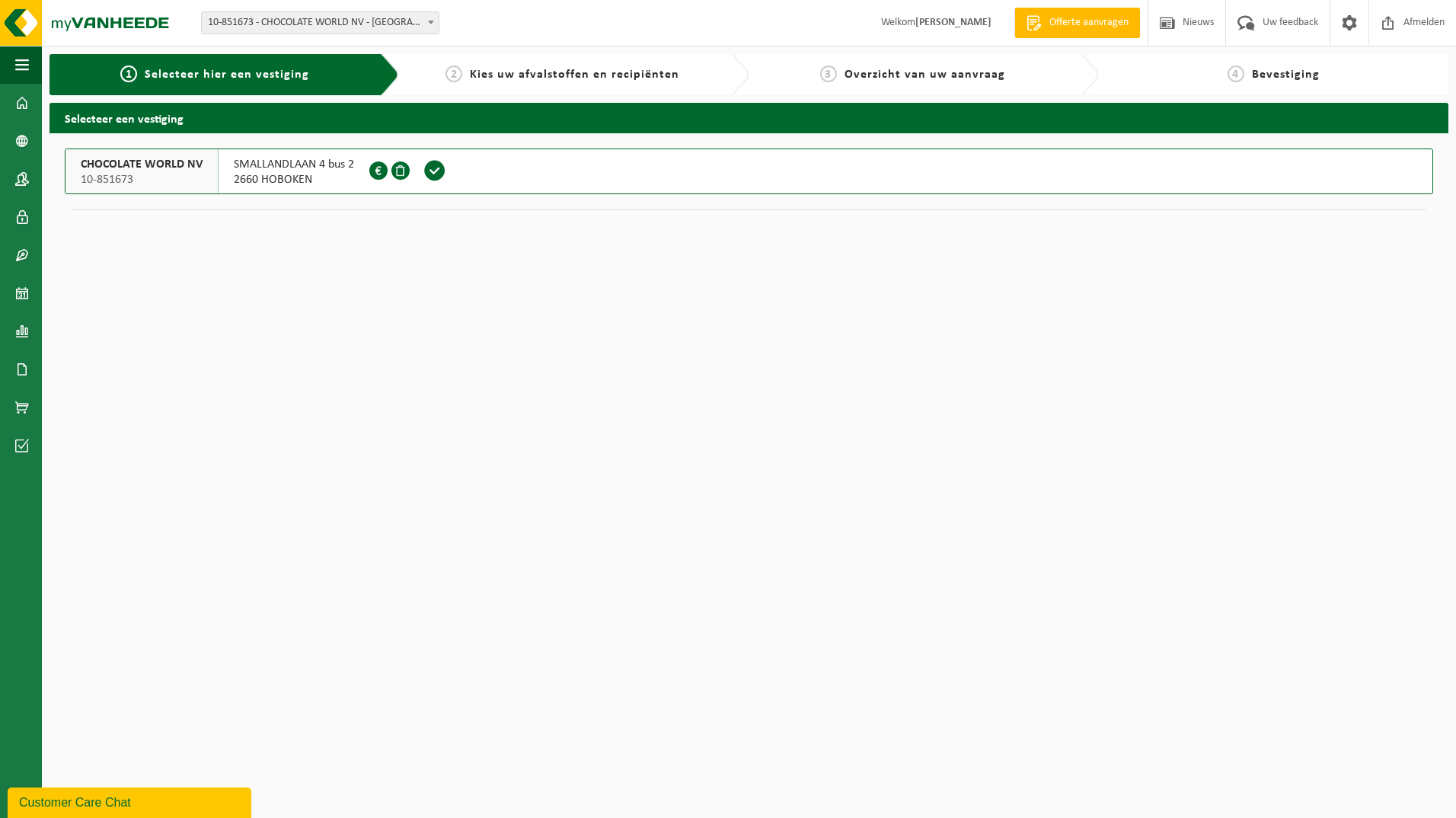
click at [431, 174] on span at bounding box center [435, 170] width 23 height 23
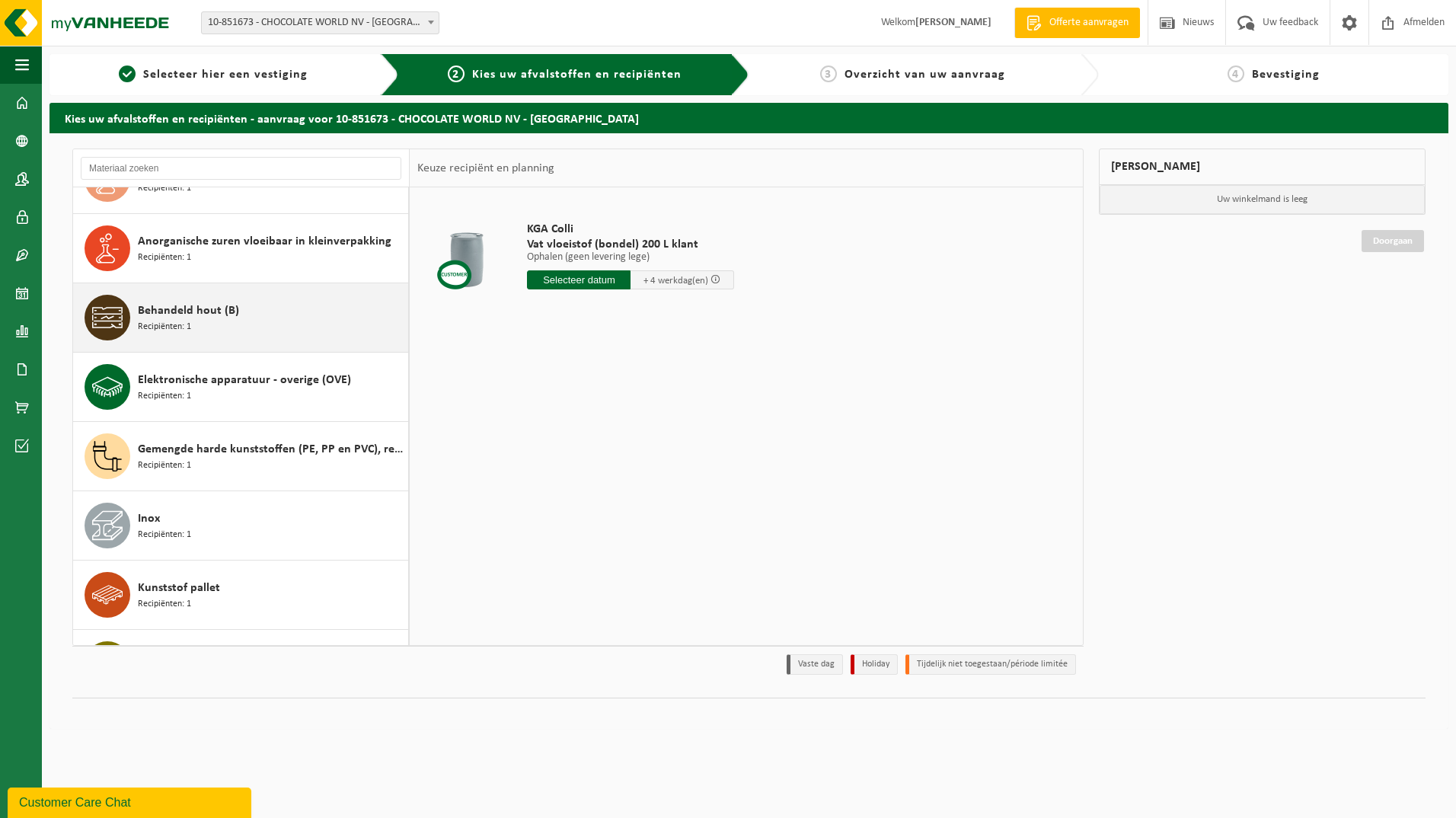
scroll to position [229, 0]
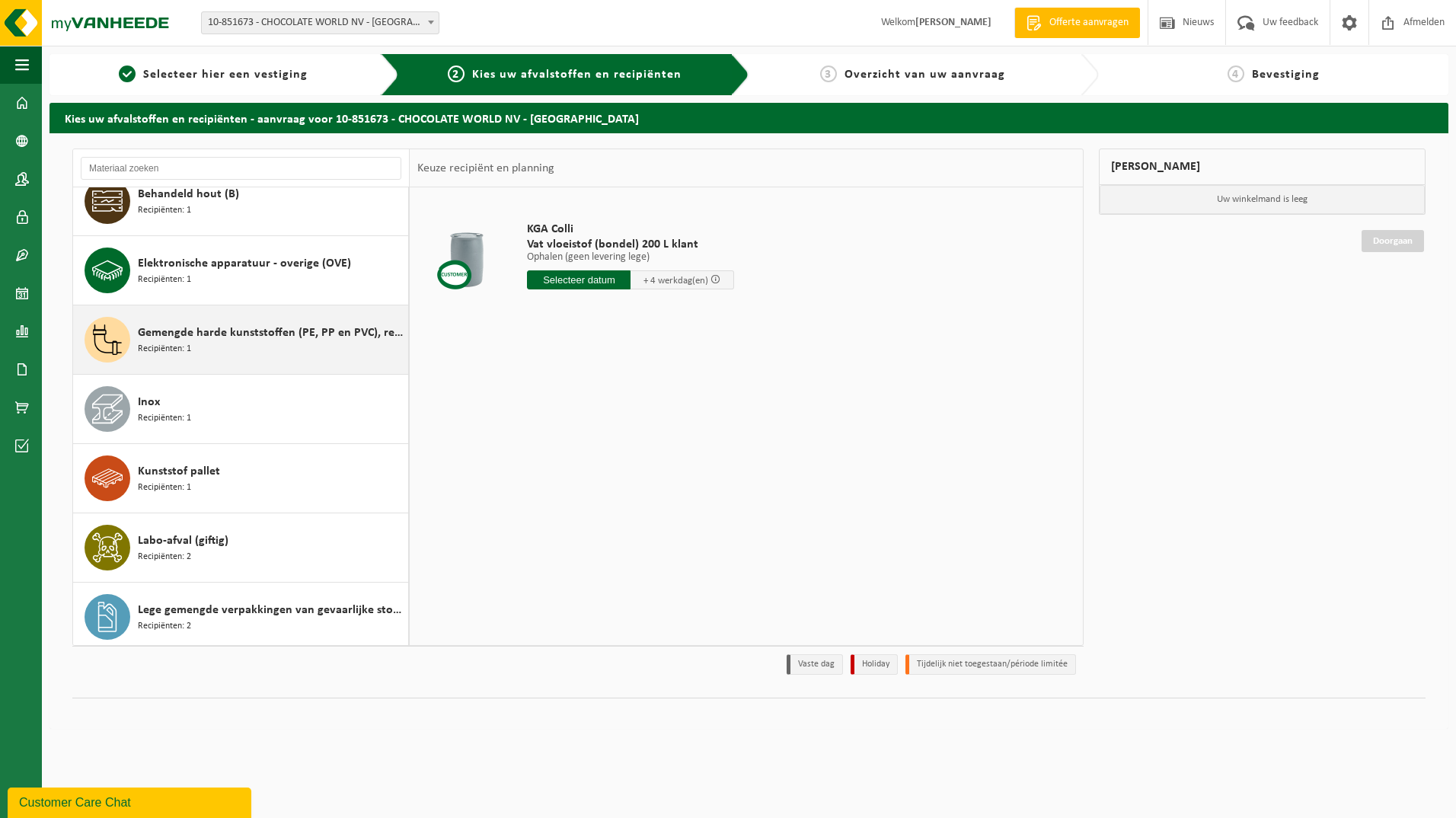
click at [239, 334] on span "Gemengde harde kunststoffen (PE, PP en PVC), recycleerbaar (industrieel)" at bounding box center [271, 332] width 267 height 18
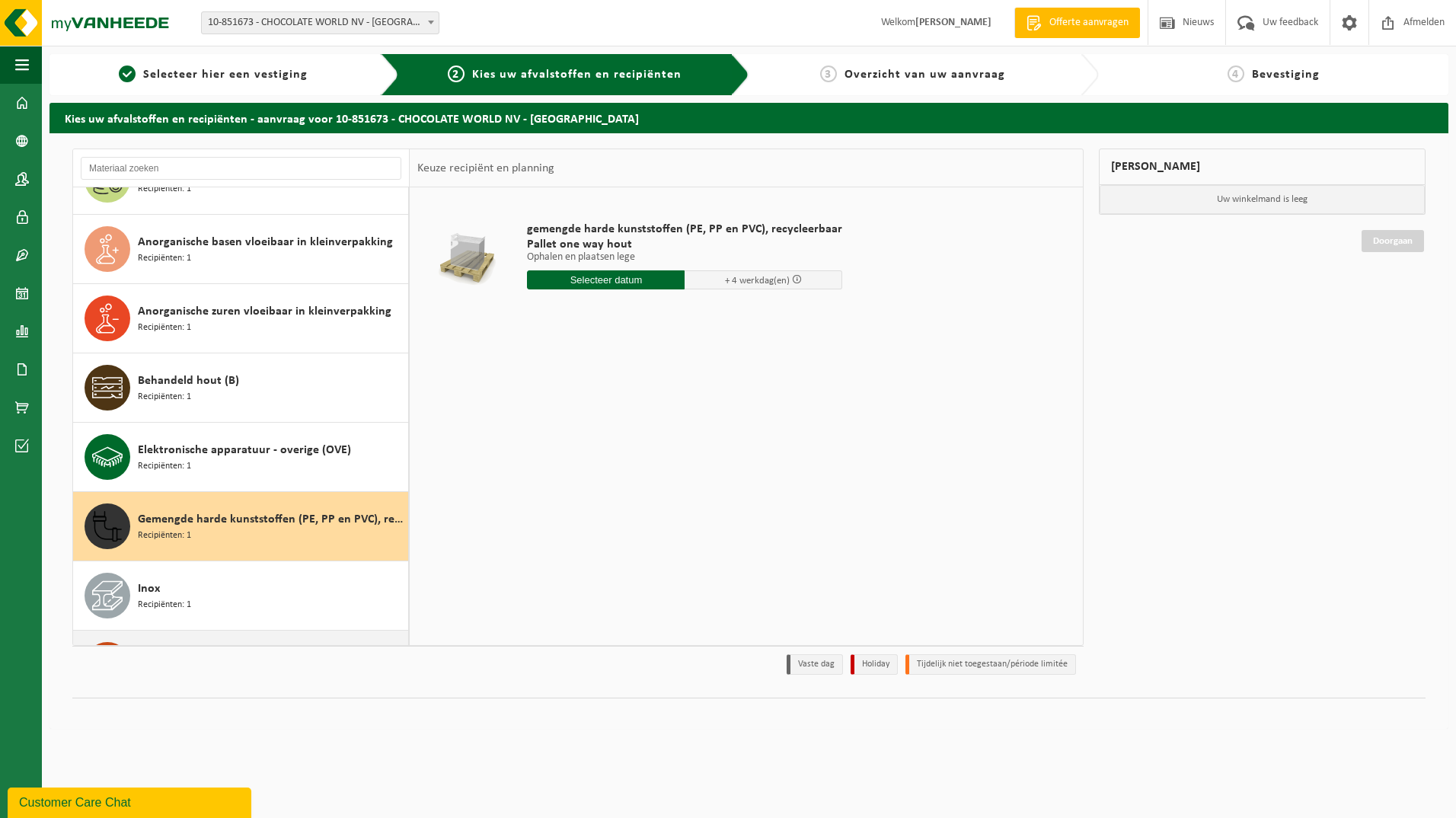
scroll to position [0, 0]
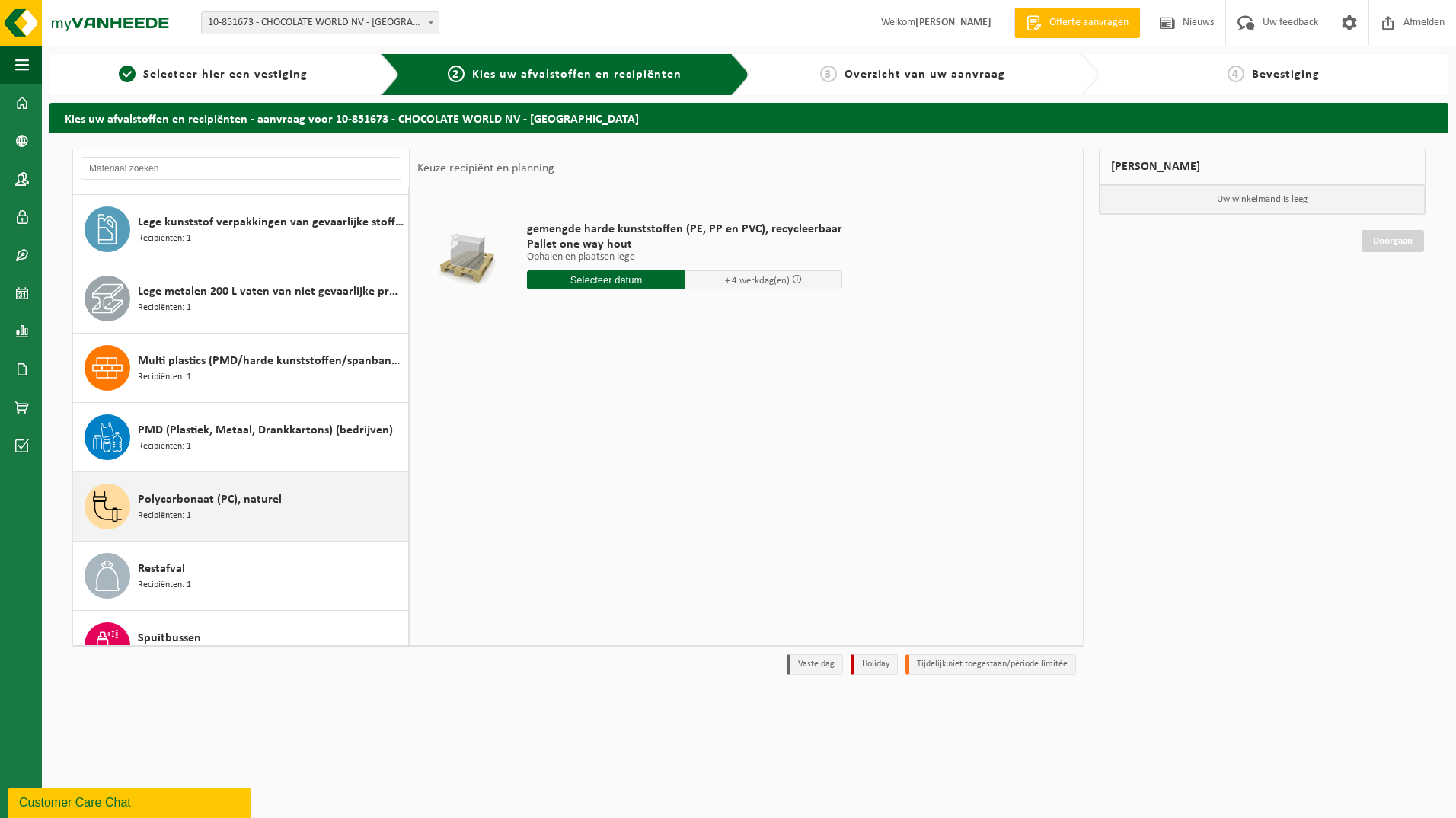
click at [206, 494] on span "Polycarbonaat (PC), naturel" at bounding box center [209, 499] width 144 height 18
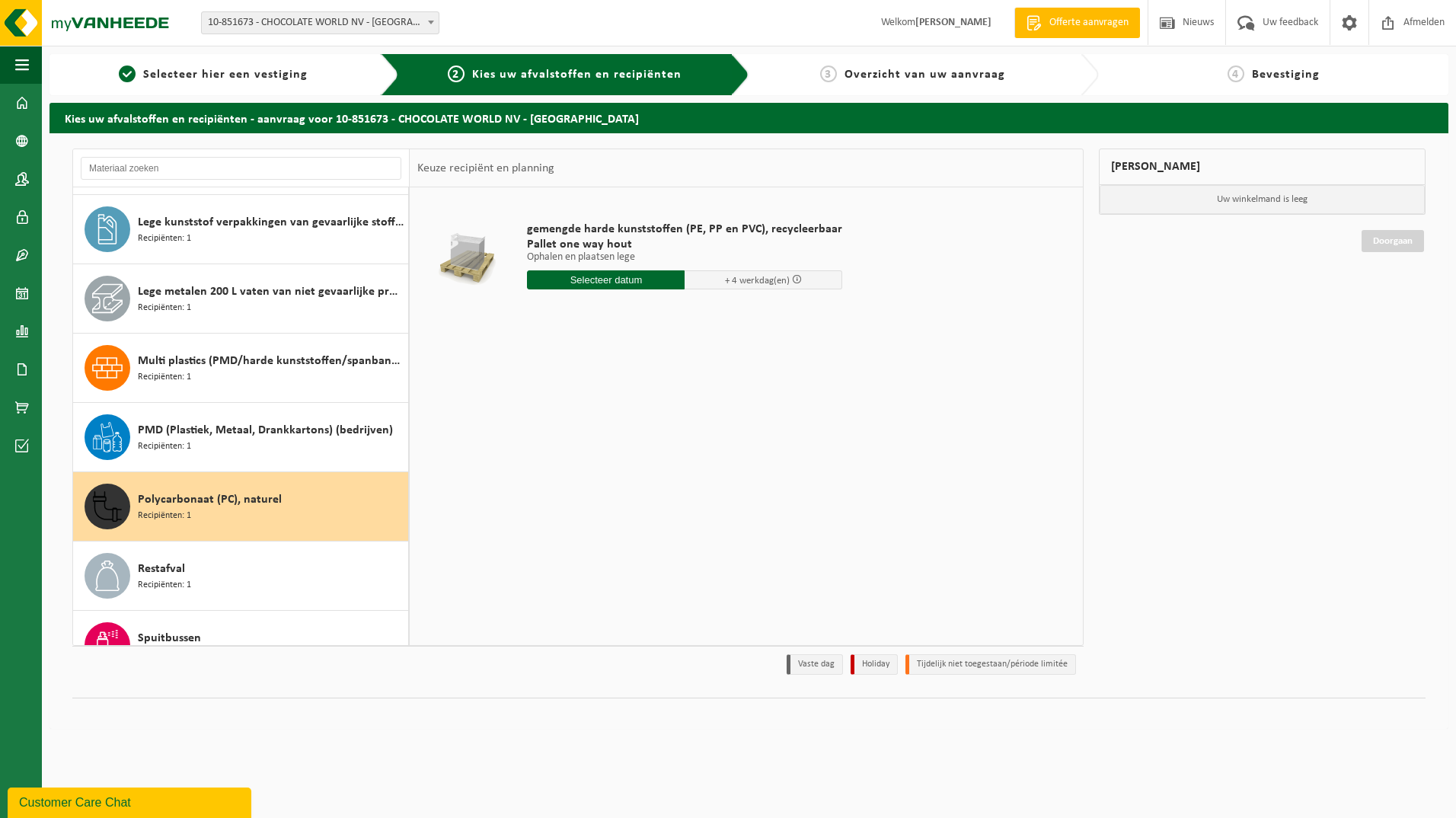
scroll to position [858, 0]
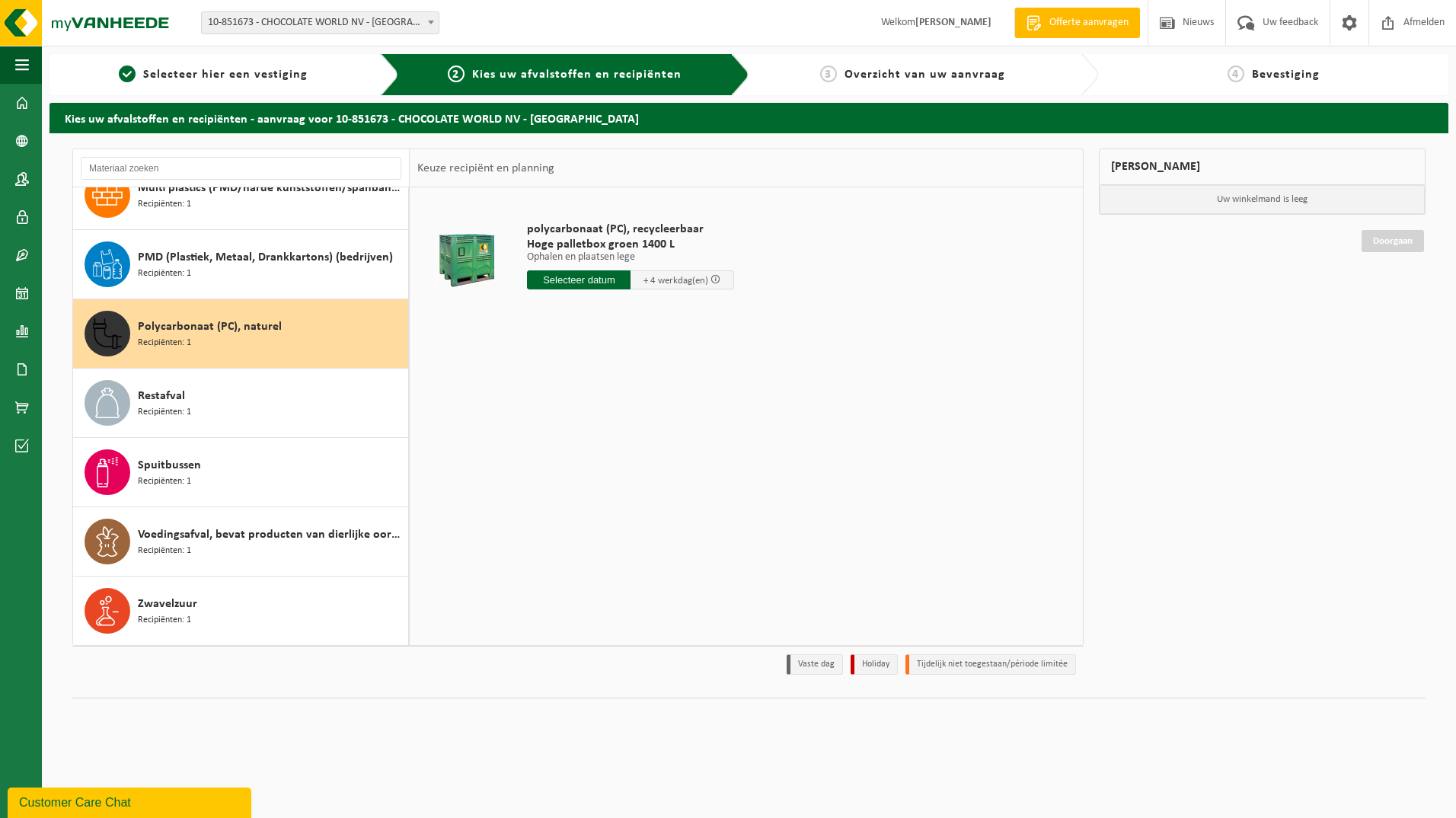
click at [589, 277] on input "text" at bounding box center [579, 280] width 104 height 19
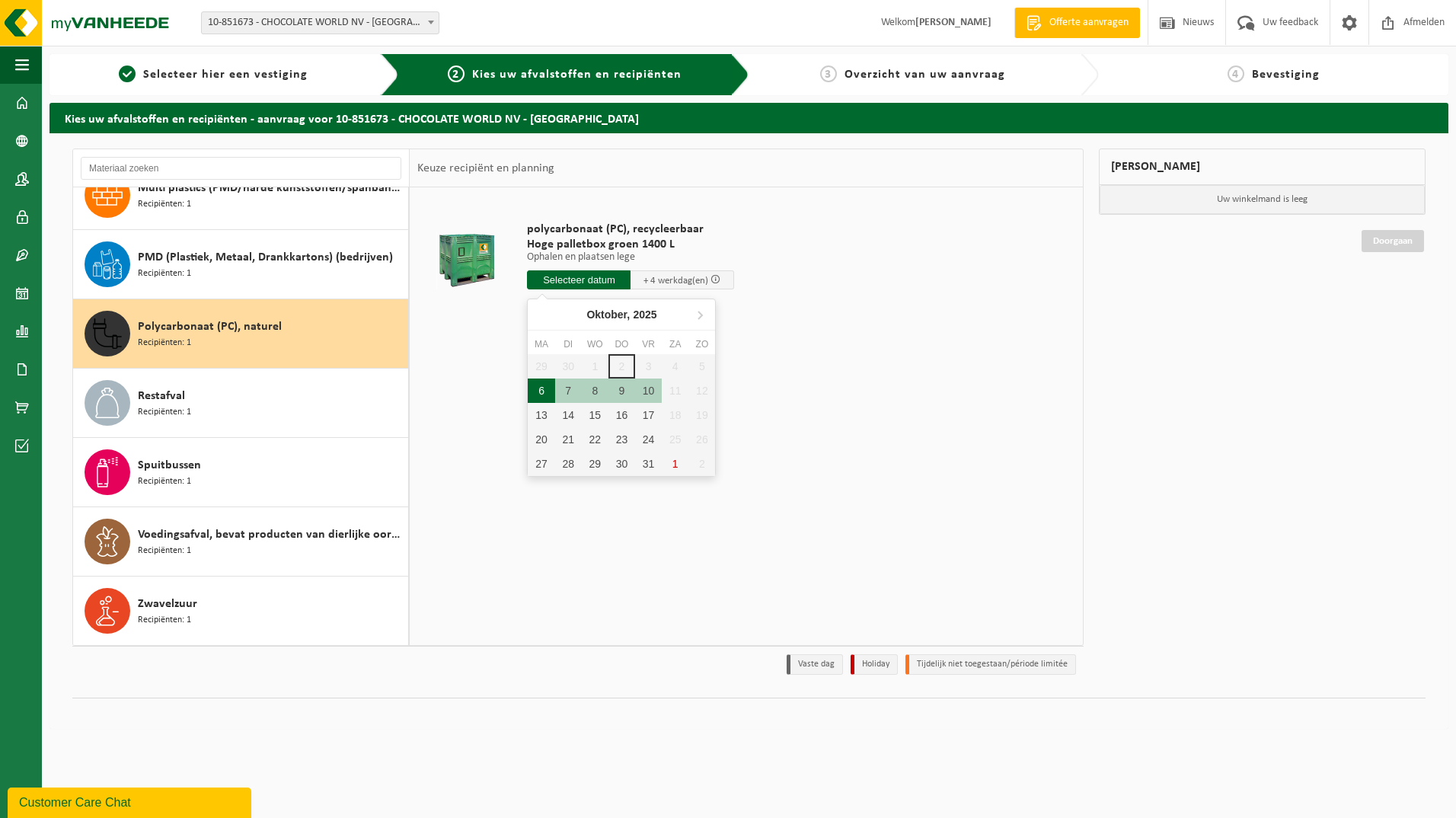
click at [537, 394] on div "6" at bounding box center [540, 390] width 26 height 25
type input "Van 2025-10-06"
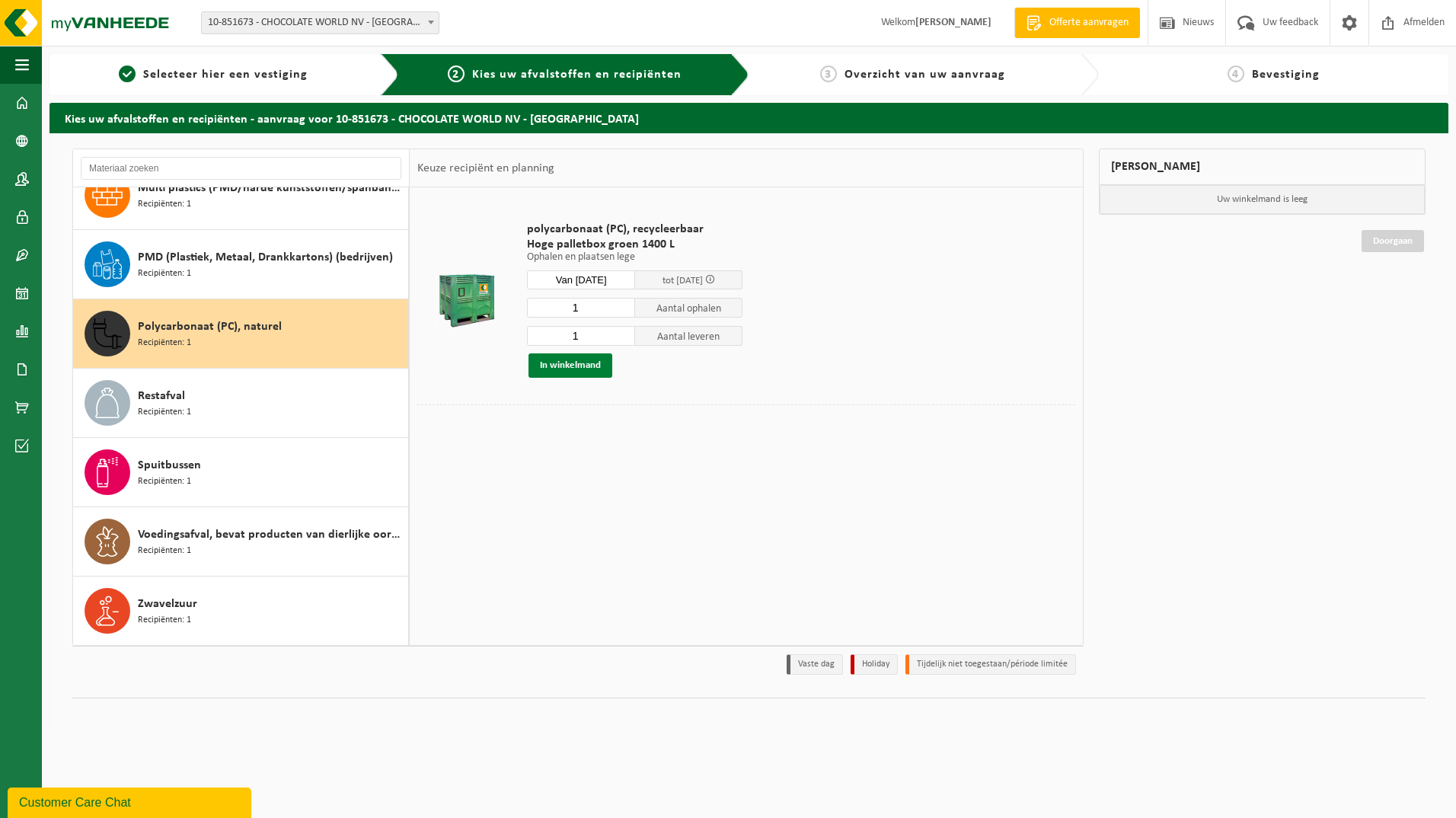
click at [573, 370] on button "In winkelmand" at bounding box center [569, 366] width 84 height 25
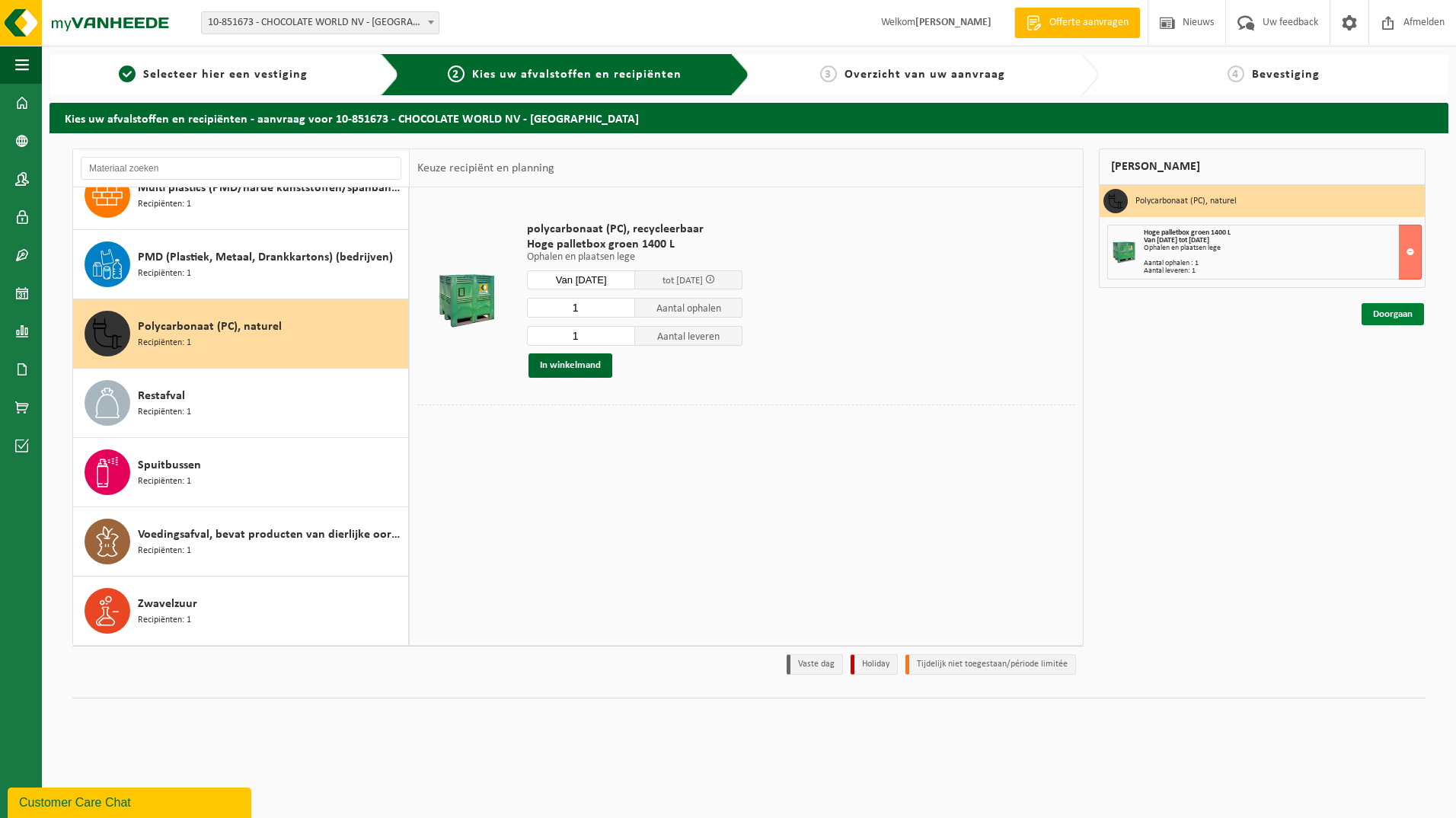
click at [1399, 314] on link "Doorgaan" at bounding box center [1392, 314] width 62 height 22
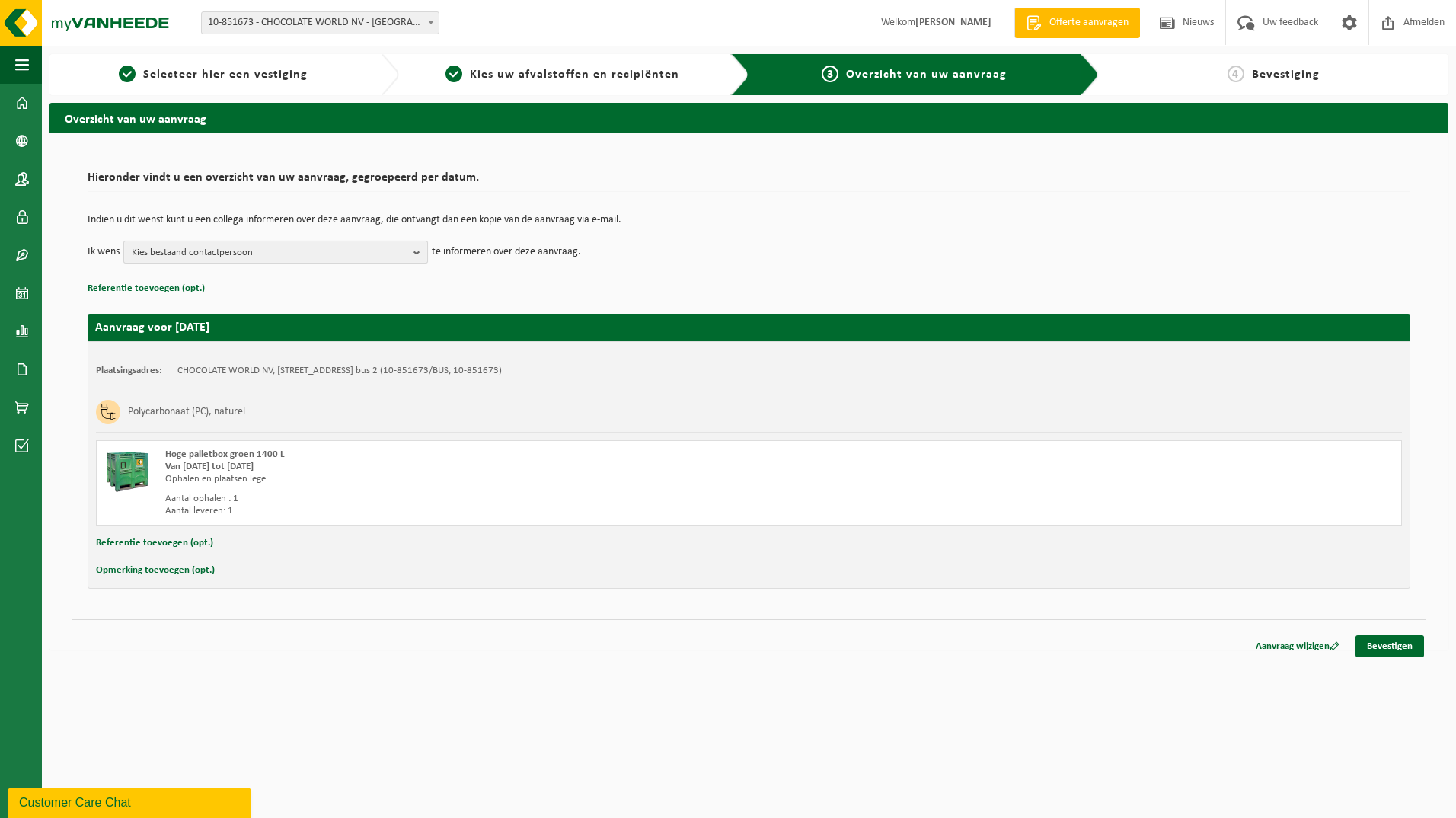
click at [421, 250] on b "button" at bounding box center [420, 252] width 14 height 22
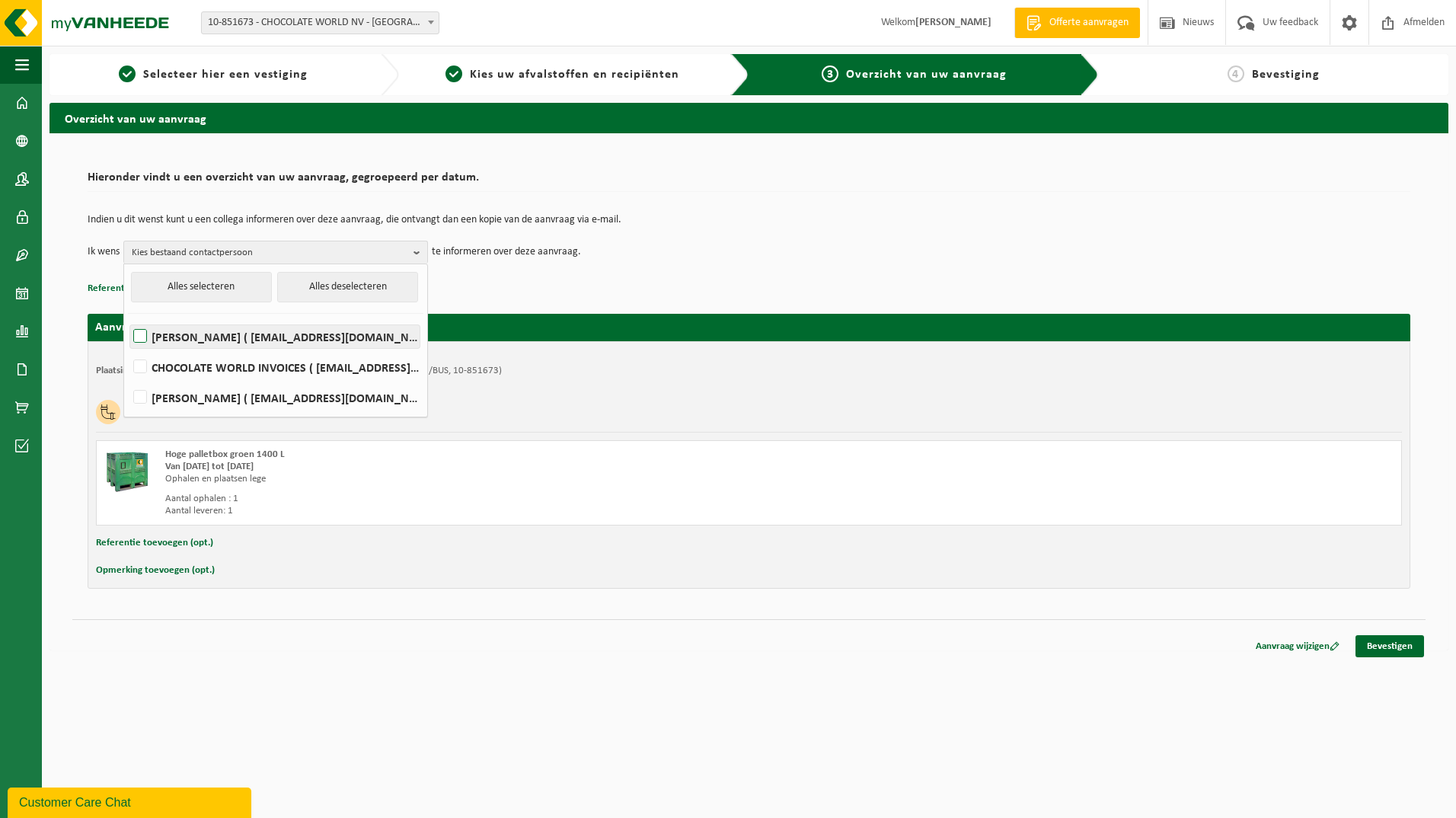
click at [135, 328] on label "MELISSA ( administratie@chocolateworld.be )" at bounding box center [274, 336] width 289 height 23
click at [128, 318] on input "MELISSA ( administratie@chocolateworld.be )" at bounding box center [127, 317] width 1 height 1
checkbox input "true"
click at [503, 277] on div "Indien u dit wenst kunt u een collega informeren over deze aanvraag, die ontvan…" at bounding box center [749, 238] width 1322 height 79
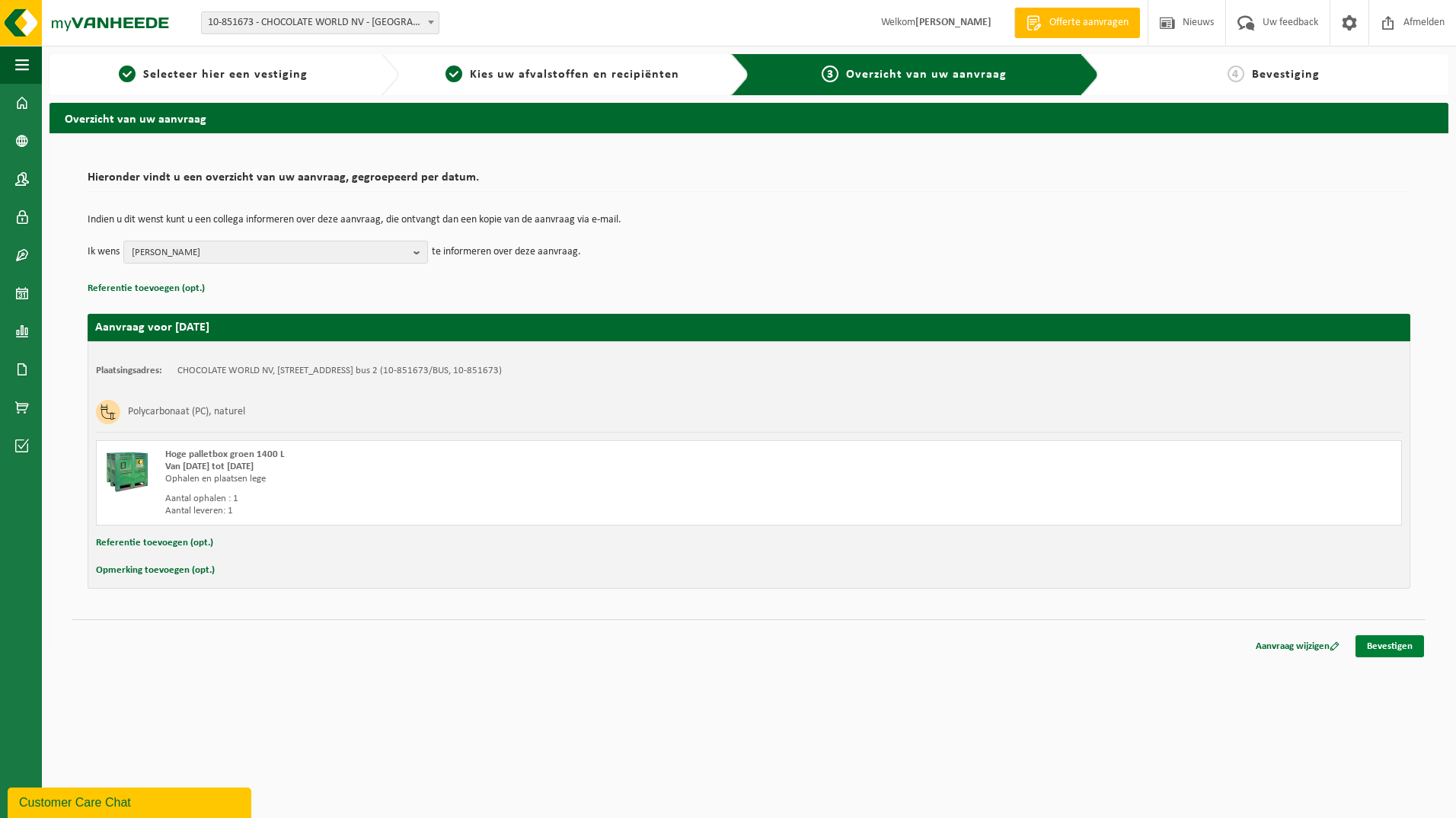
click at [1388, 644] on link "Bevestigen" at bounding box center [1390, 646] width 68 height 22
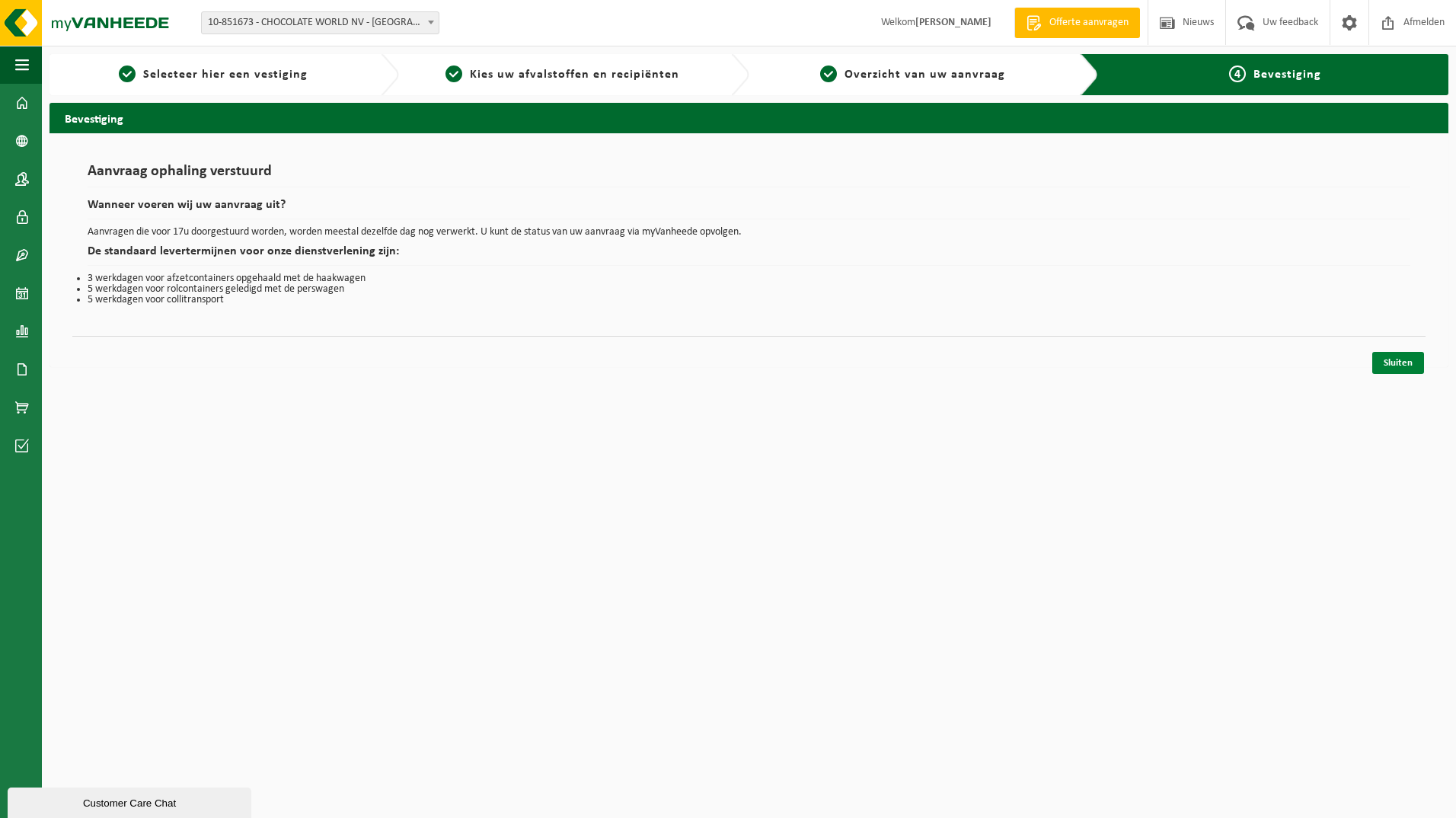
click at [1397, 354] on link "Sluiten" at bounding box center [1398, 363] width 52 height 22
